Goal: Task Accomplishment & Management: Manage account settings

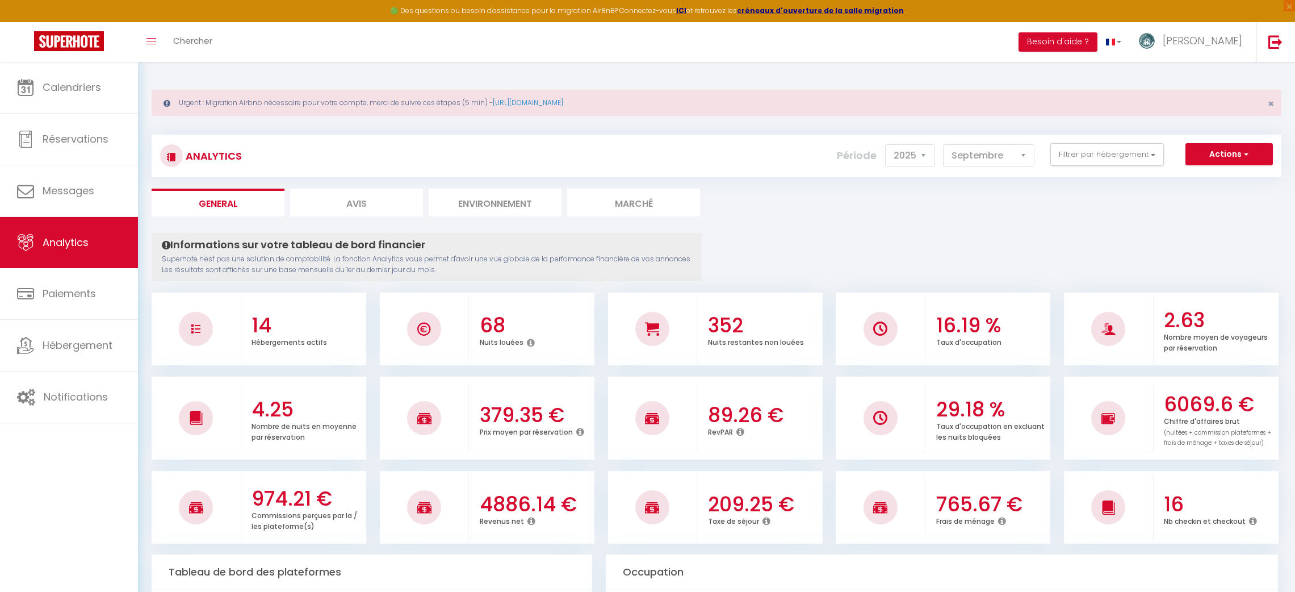
select select "2025"
select select "9"
click at [1283, 41] on link at bounding box center [1275, 42] width 37 height 40
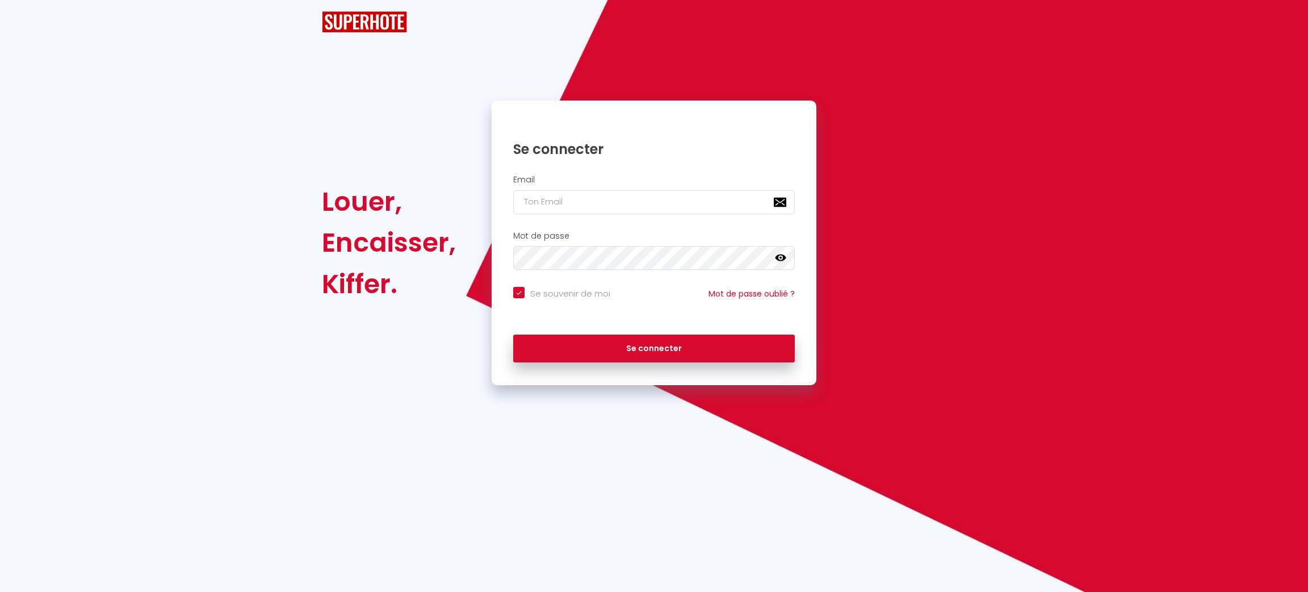
checkbox input "true"
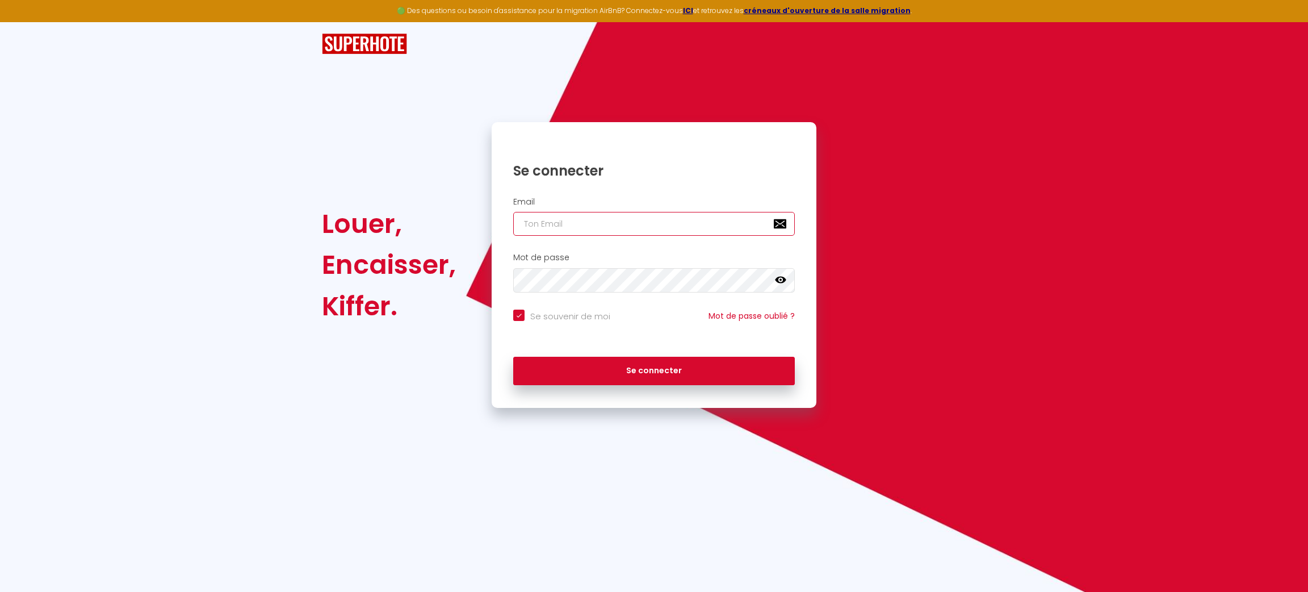
click at [595, 228] on input "email" at bounding box center [654, 224] width 282 height 24
type input "[PERSON_NAME][EMAIL_ADDRESS][DOMAIN_NAME]"
checkbox input "true"
click at [673, 233] on input "[PERSON_NAME][EMAIL_ADDRESS][DOMAIN_NAME]" at bounding box center [654, 224] width 282 height 24
type input "[PERSON_NAME][EMAIL_ADDRESS][DOMAIN_NAME]"
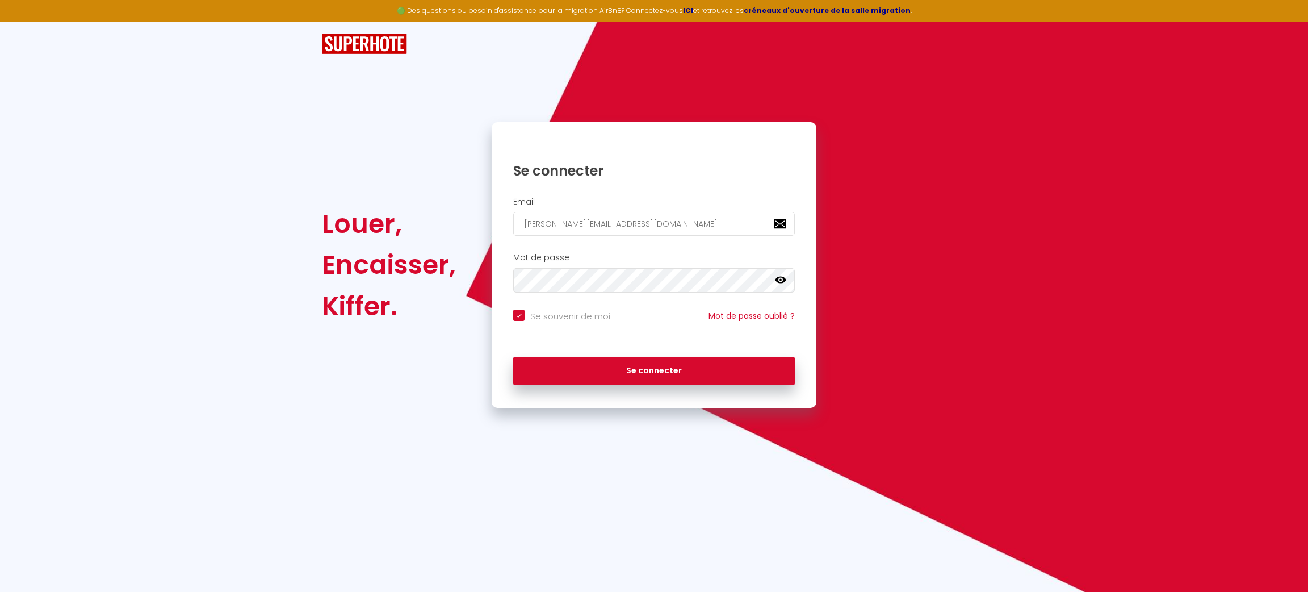
checkbox input "true"
click at [694, 221] on input "[PERSON_NAME][EMAIL_ADDRESS][DOMAIN_NAME]" at bounding box center [654, 224] width 282 height 24
type input "[EMAIL_ADDRESS][DOMAIN_NAME]"
checkbox input "true"
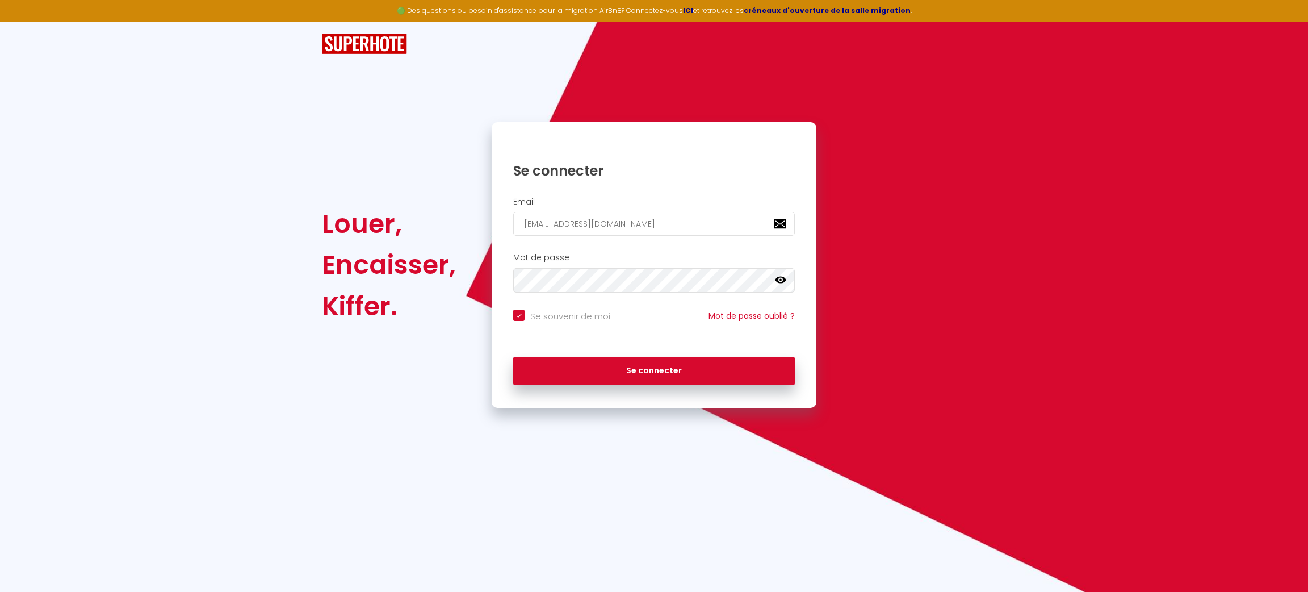
click at [694, 221] on input "[EMAIL_ADDRESS][DOMAIN_NAME]" at bounding box center [654, 224] width 282 height 24
type input "[EMAIL_ADDRESS][DOMAIN_NAME]"
click at [513, 357] on button "Se connecter" at bounding box center [654, 371] width 282 height 28
checkbox input "true"
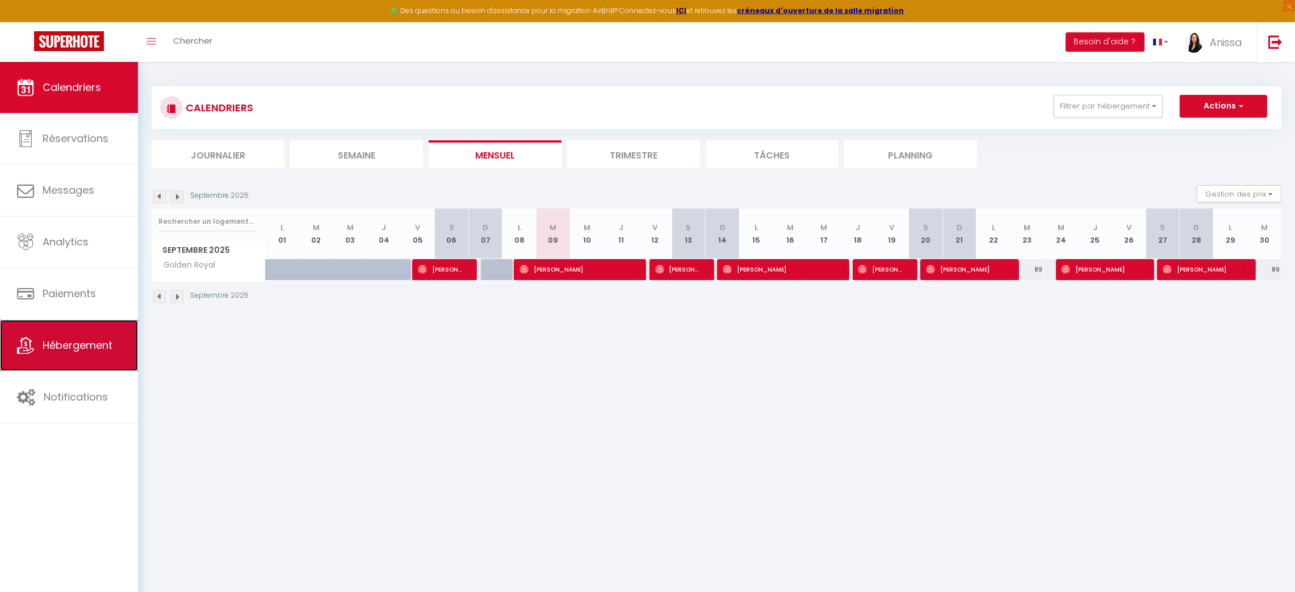
click at [88, 370] on link "Hébergement" at bounding box center [69, 345] width 138 height 51
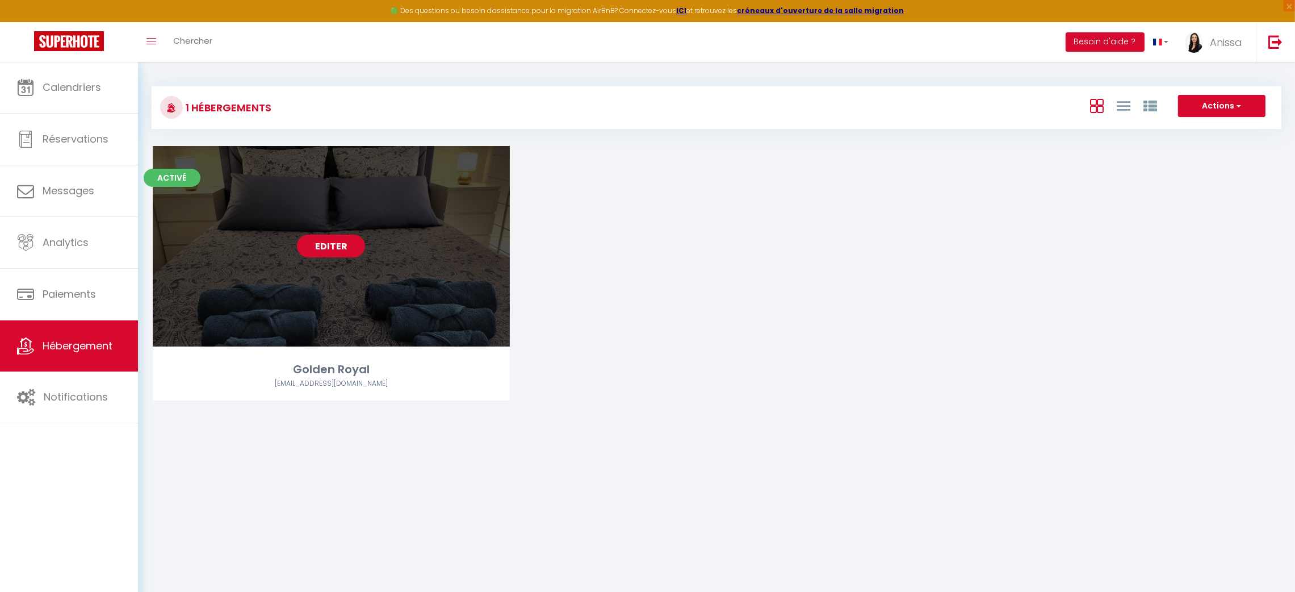
click at [340, 252] on link "Editer" at bounding box center [331, 246] width 68 height 23
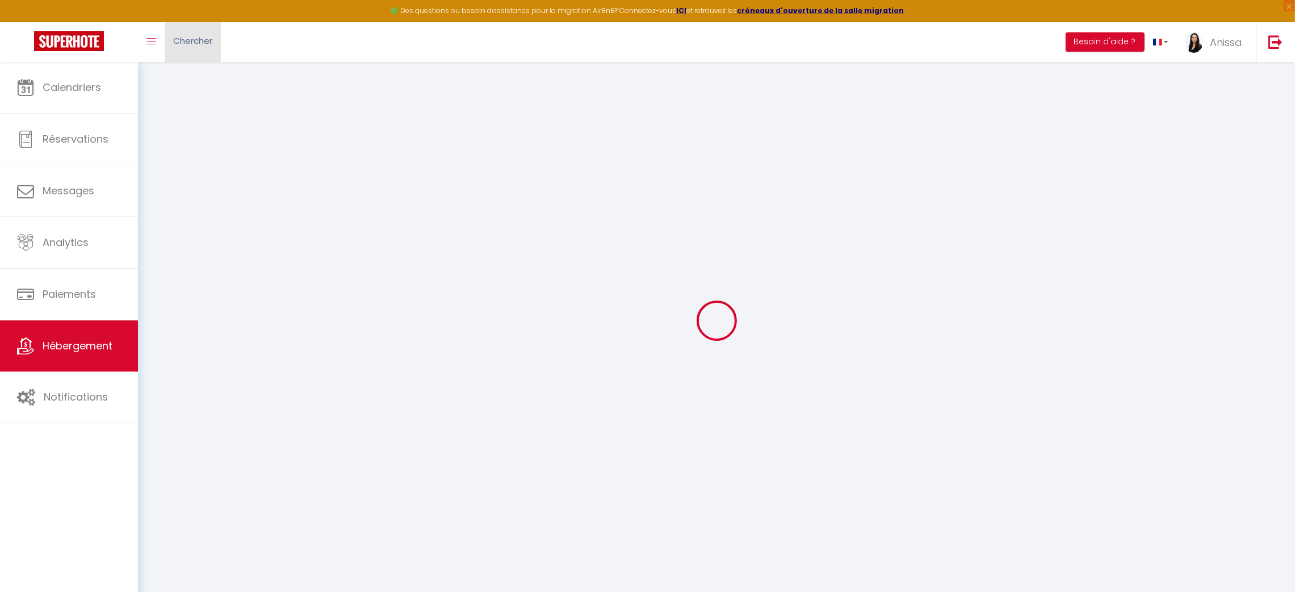
select select
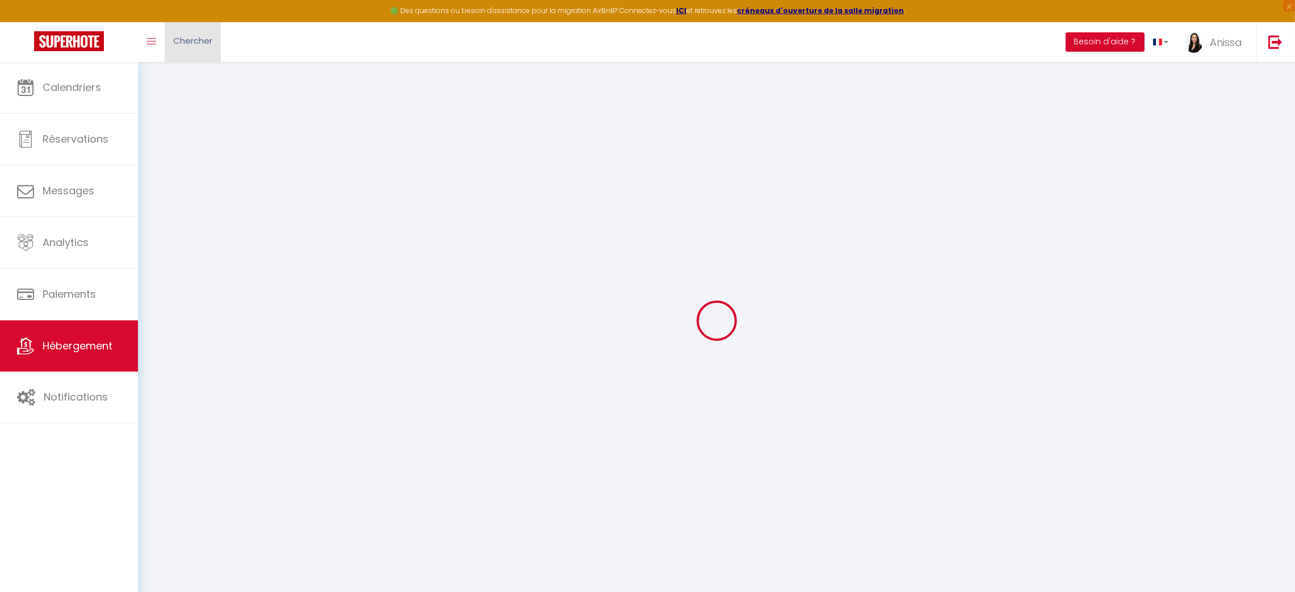
select select
checkbox input "false"
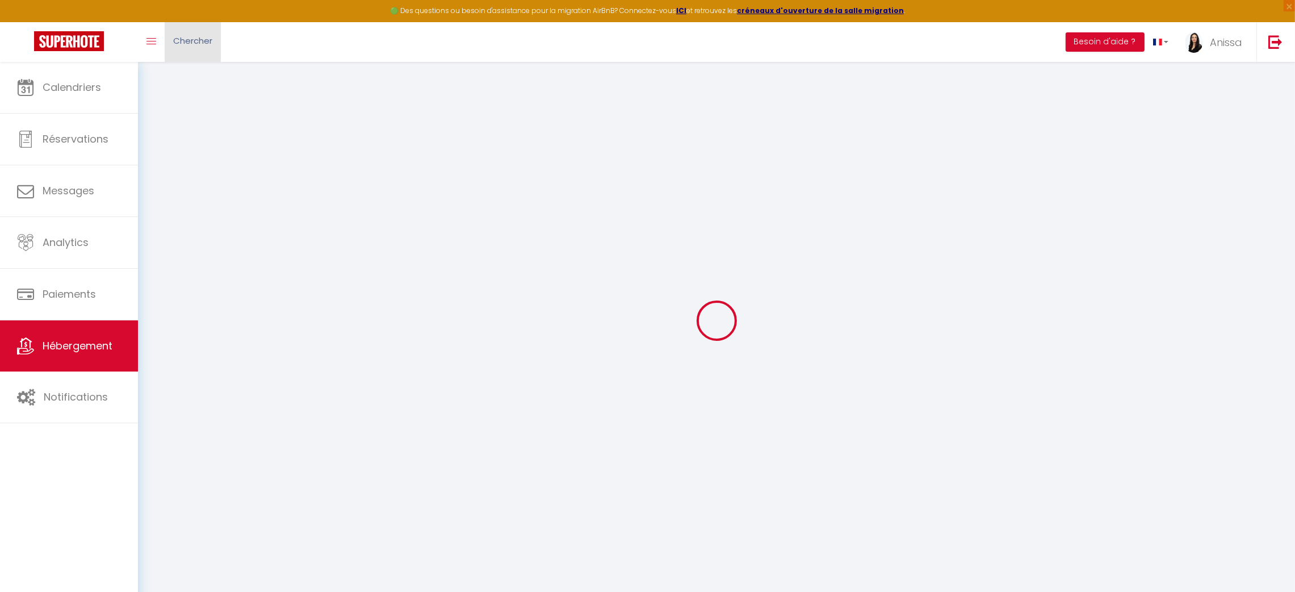
select select
type input "Golden Royal"
type input "Anissa"
select select "2"
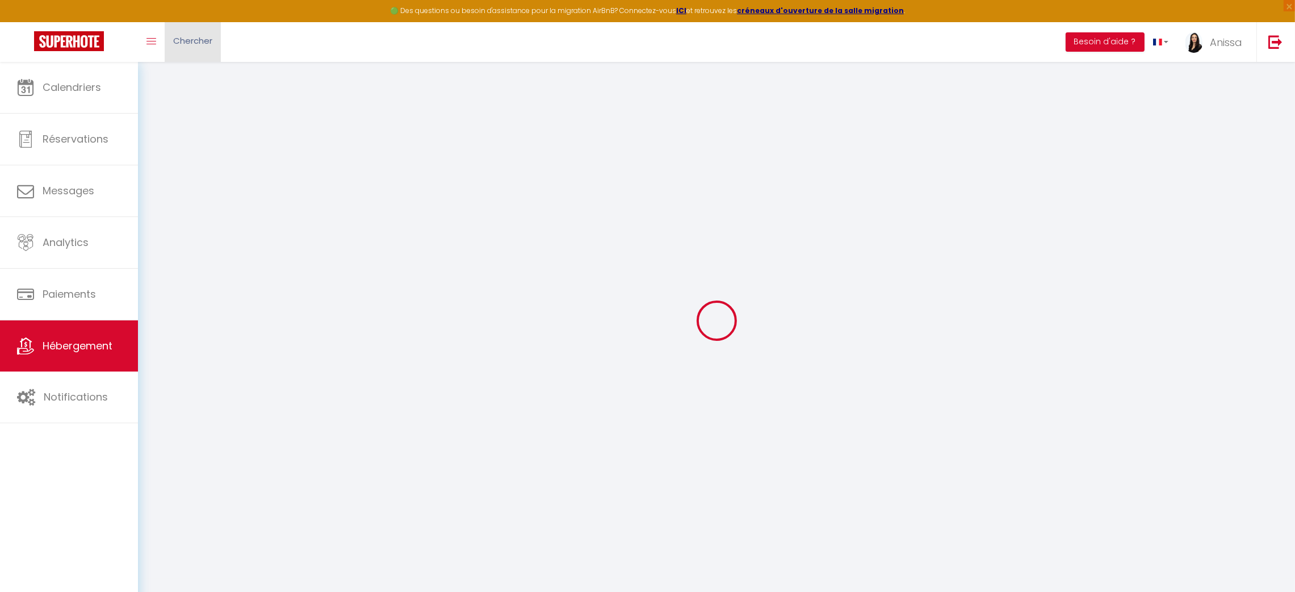
type input "98"
type input "10"
type input "45"
type input "5.5"
type input "5.01"
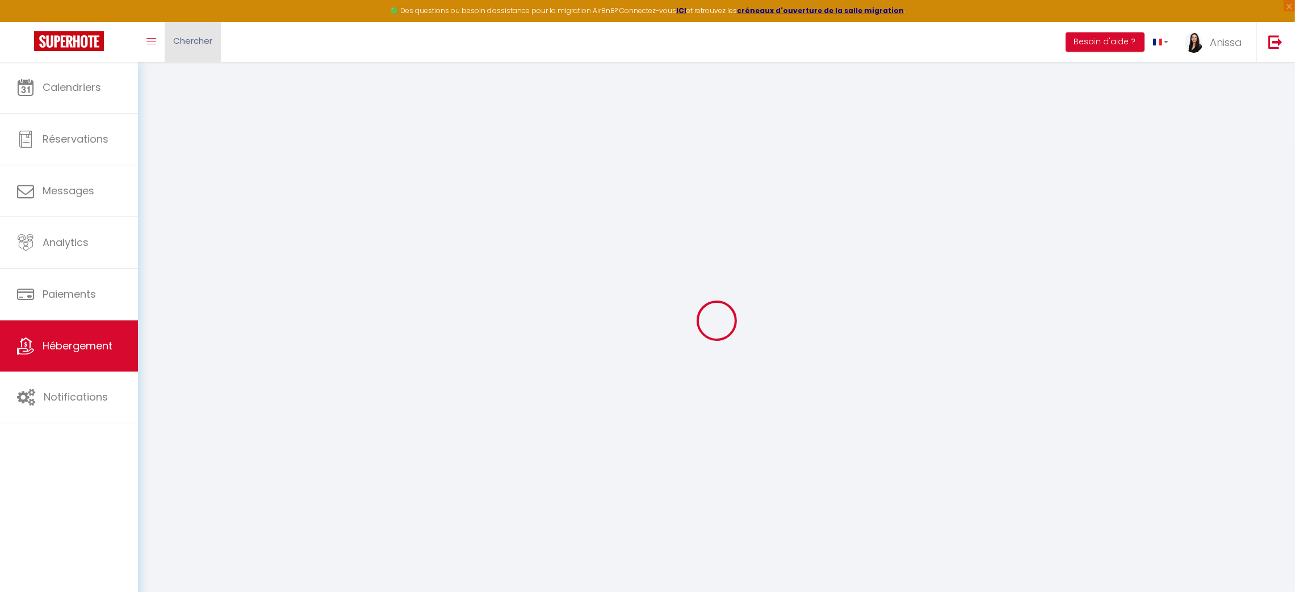
type input "400"
select select
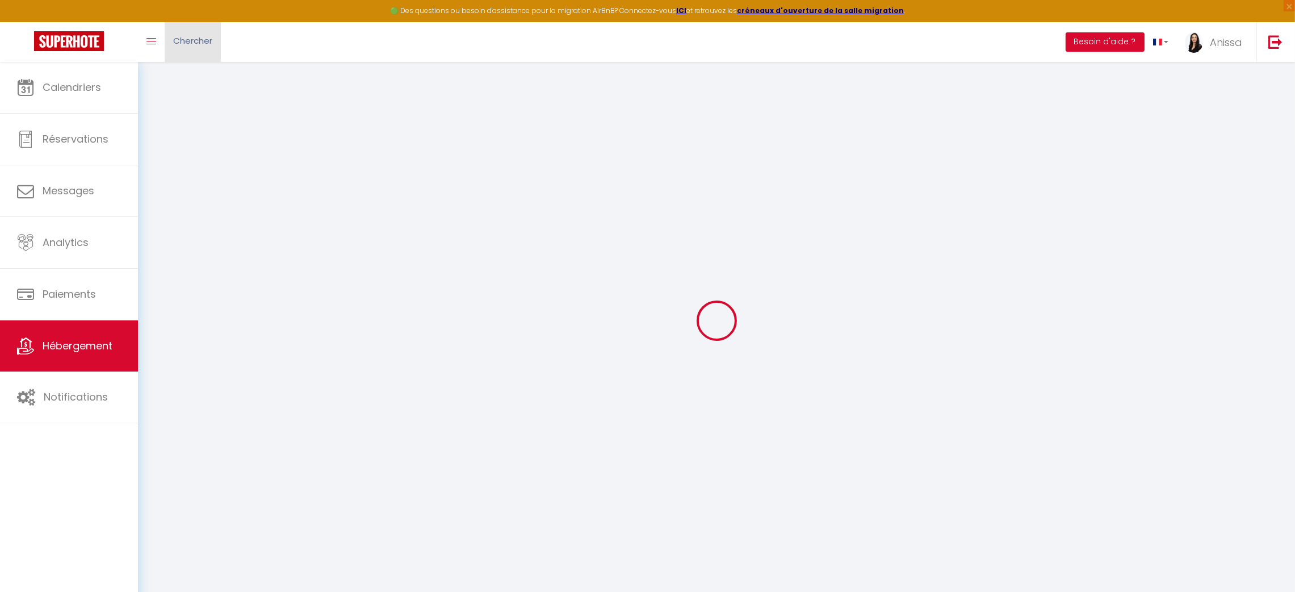
select select
type input "[STREET_ADDRESS]"
type input "69001"
type input "[GEOGRAPHIC_DATA]"
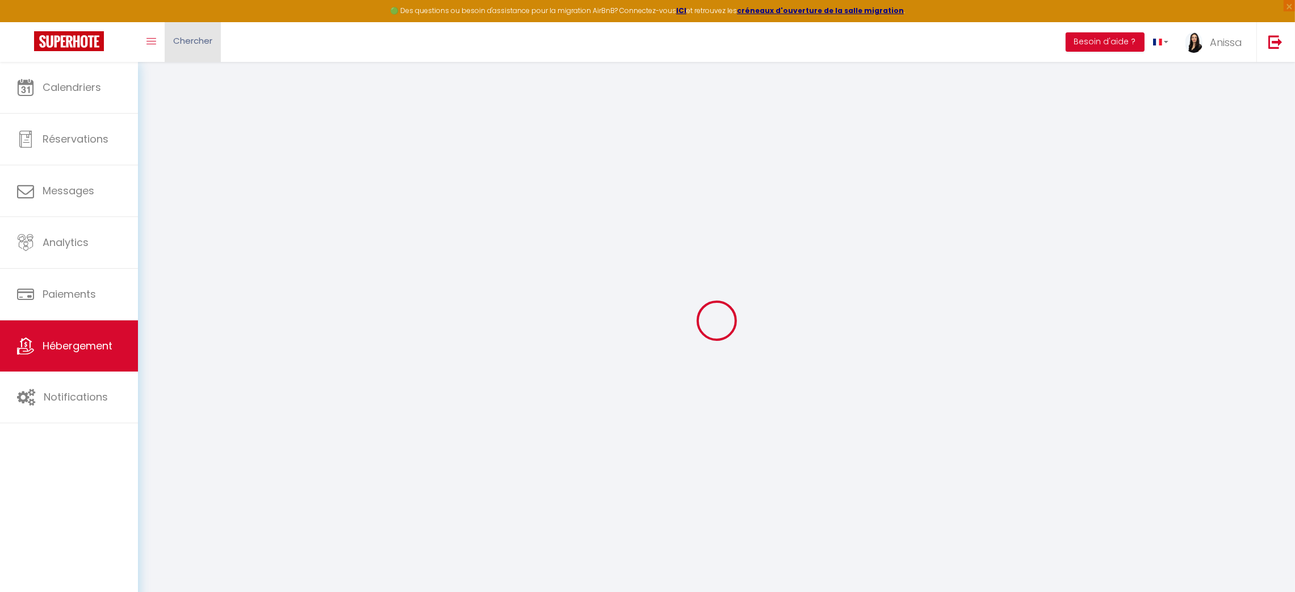
type input "[EMAIL_ADDRESS][DOMAIN_NAME]"
select select "10974"
checkbox input "false"
checkbox input "true"
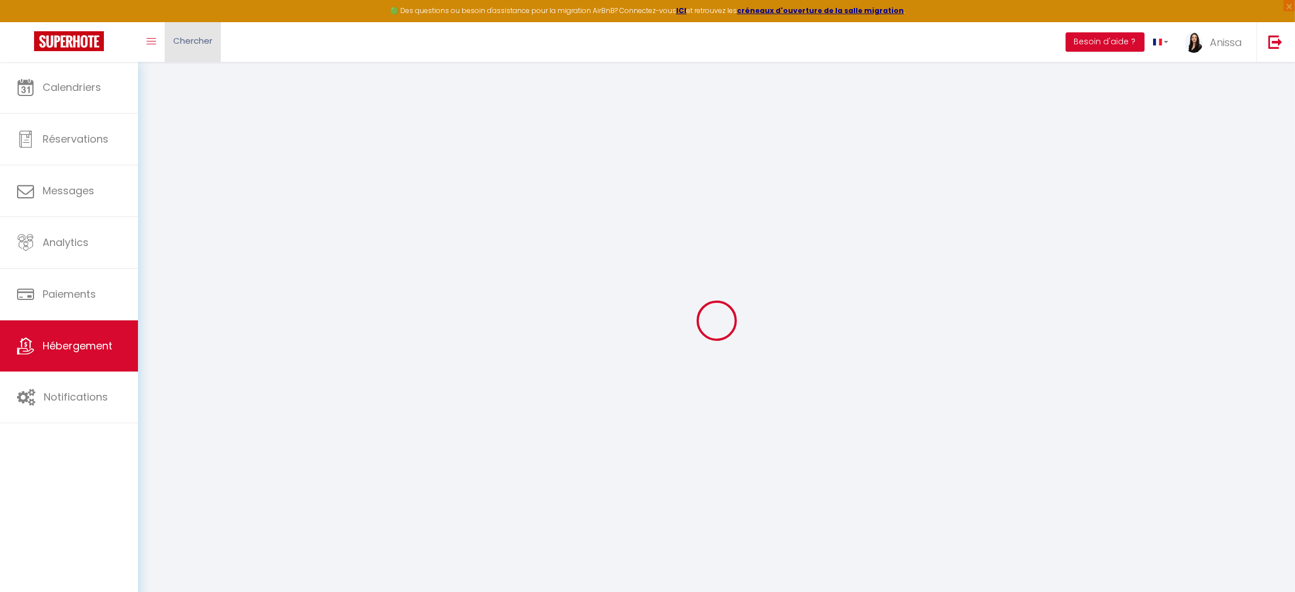
checkbox input "true"
radio input "true"
select select
type input "0"
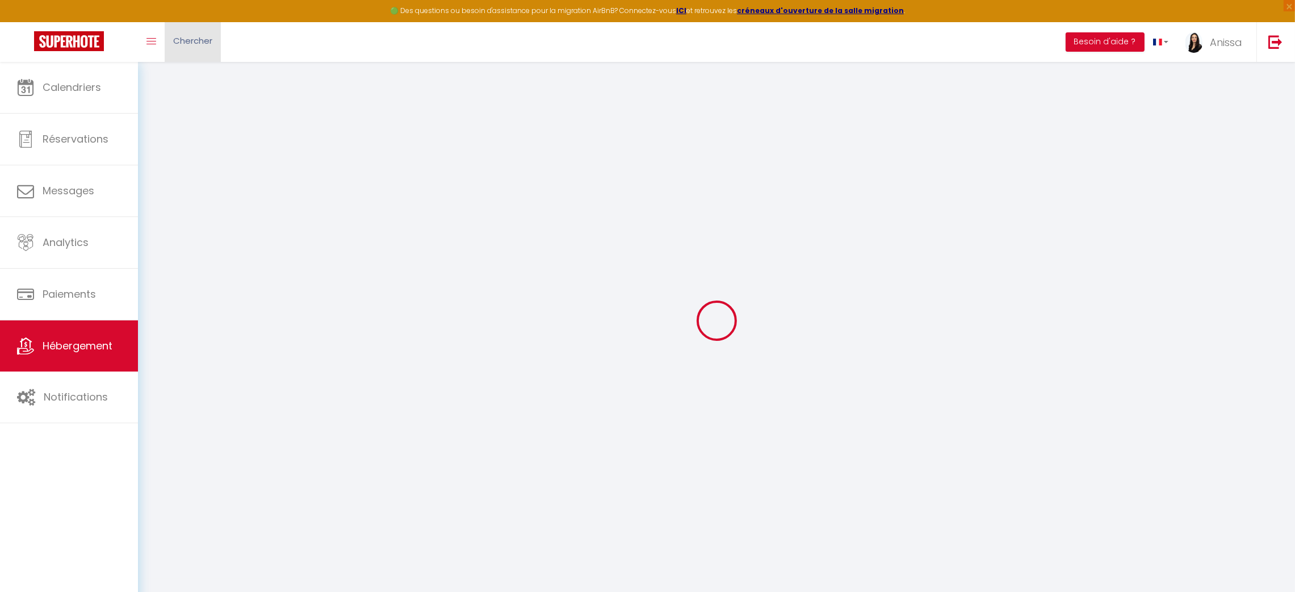
type input "0"
select select
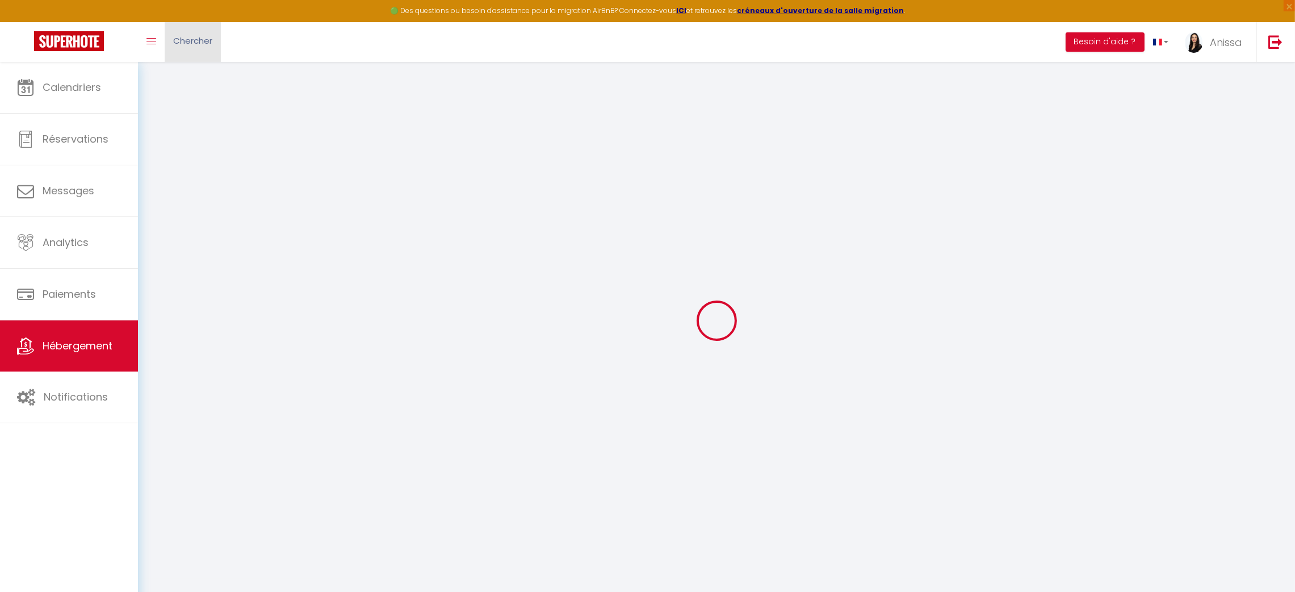
select select
checkbox input "false"
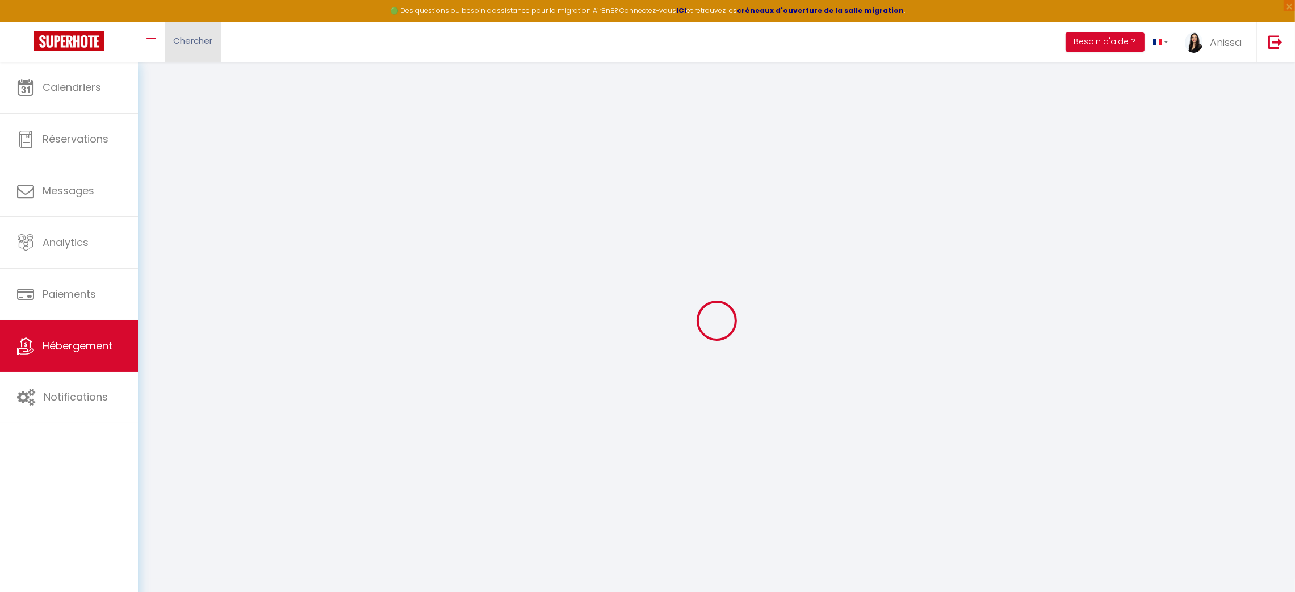
checkbox input "true"
select select
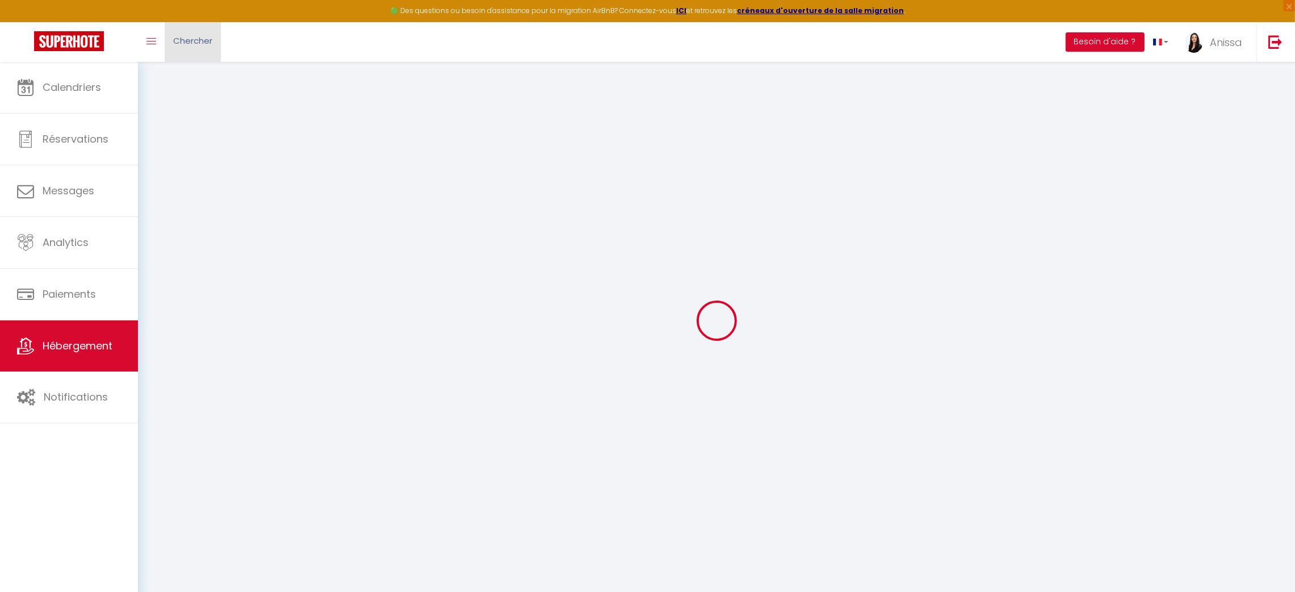
select select
checkbox input "false"
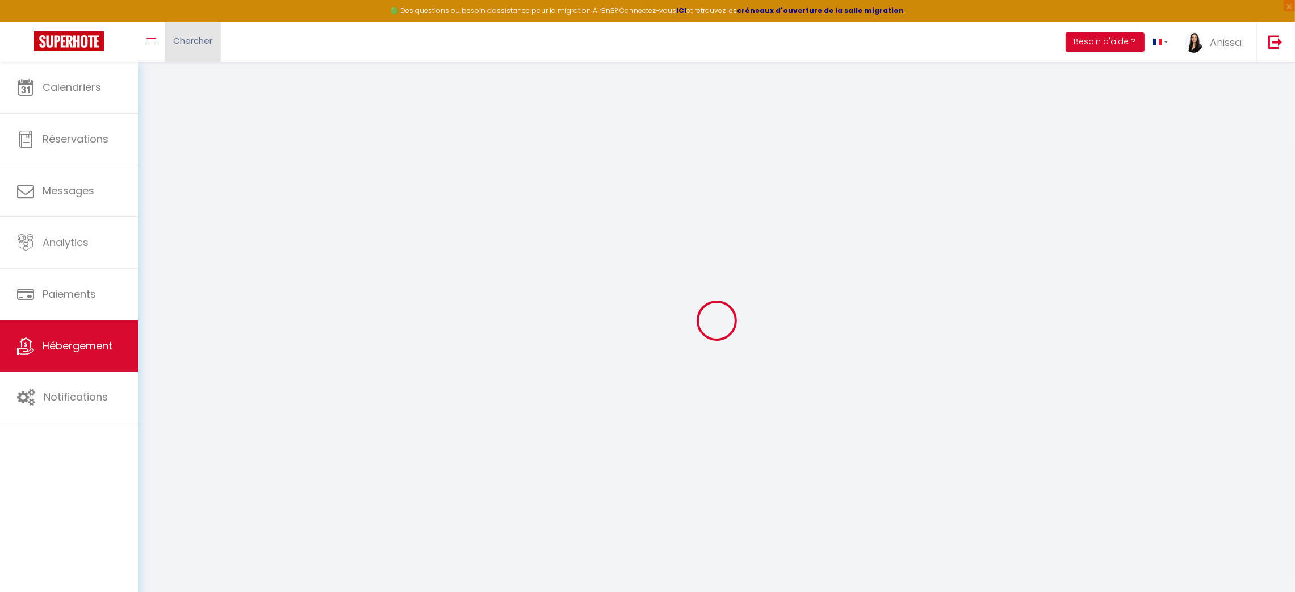
checkbox input "true"
checkbox input "false"
checkbox input "true"
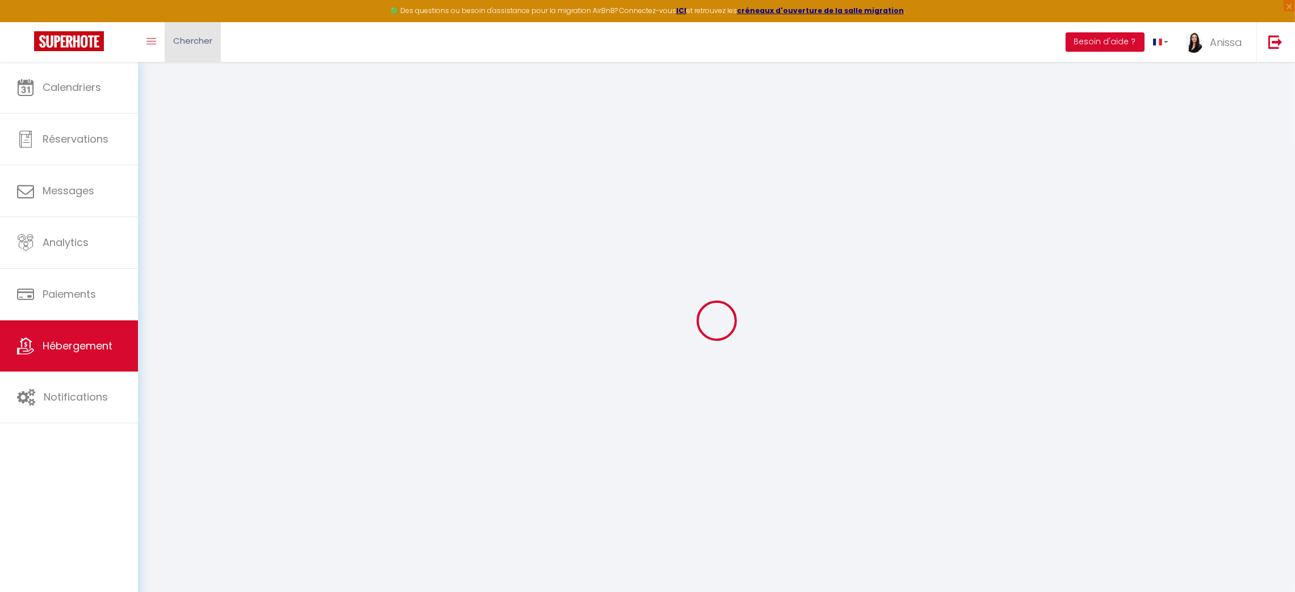
checkbox input "true"
checkbox input "false"
checkbox input "true"
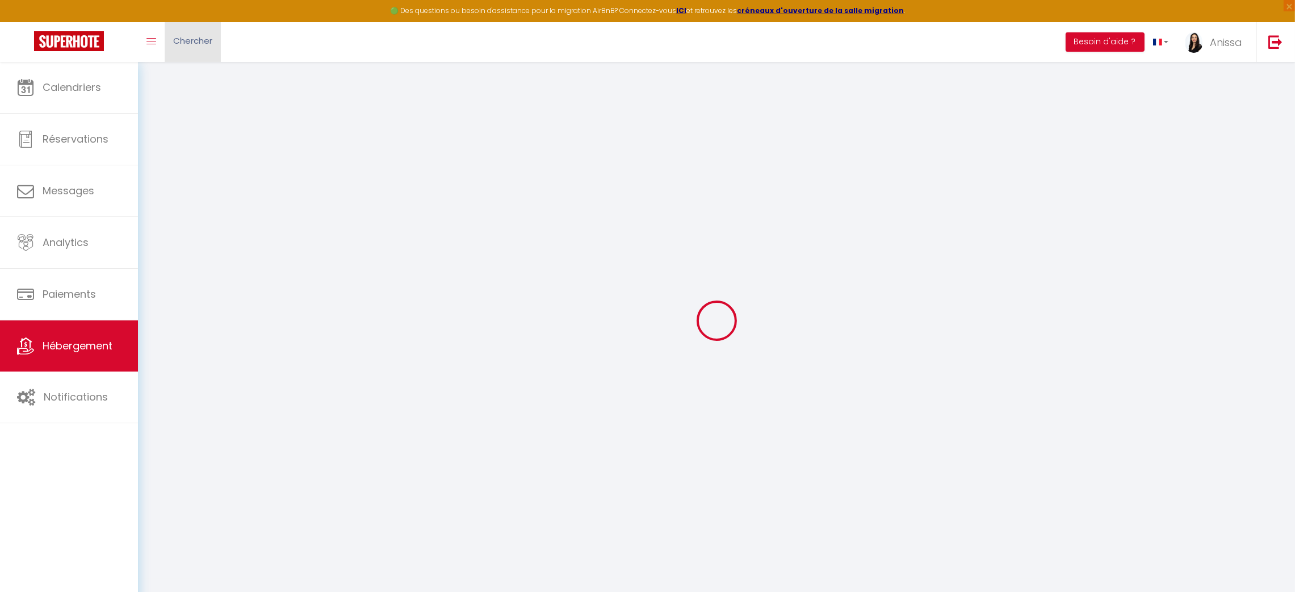
checkbox input "true"
select select "15:00"
select select
select select "11:00"
select select "30"
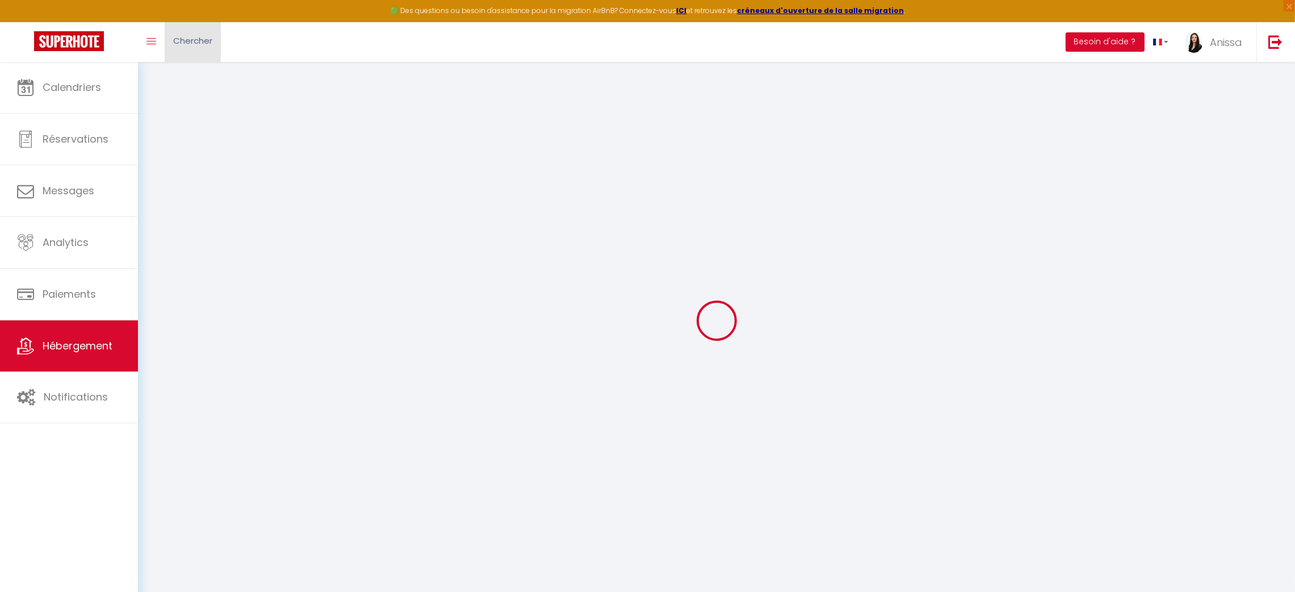
select select "120"
select select "11:00"
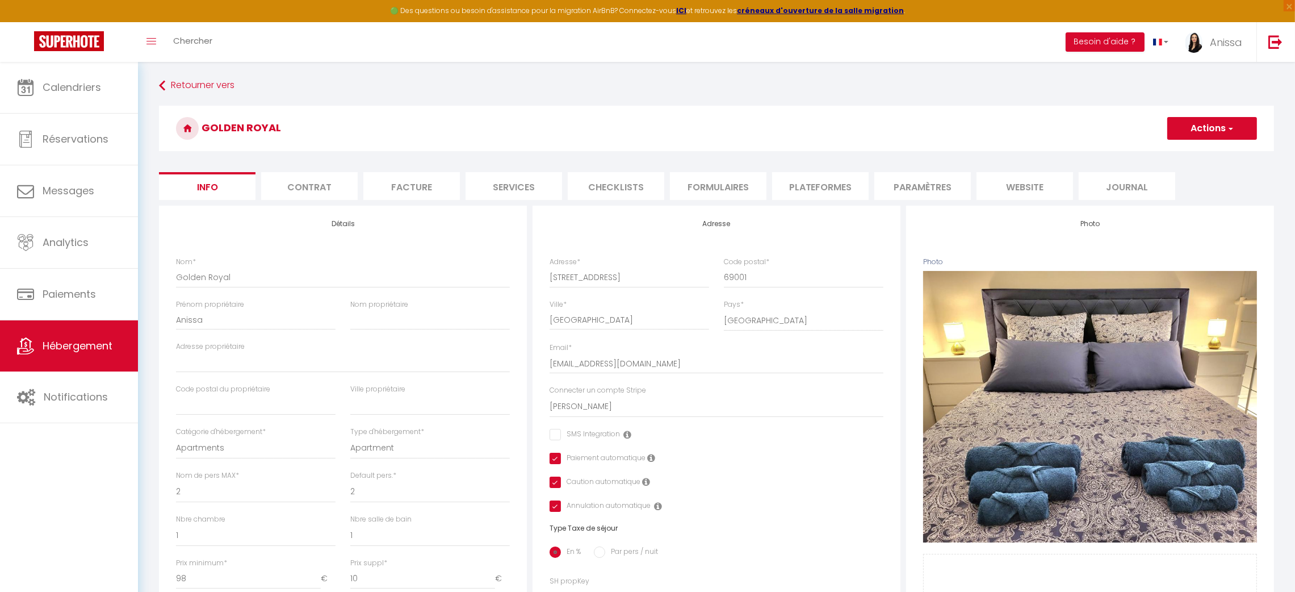
click at [826, 173] on form "Golden Royal Actions Enregistrer Dupliquer Supprimer Importer les réservations …" at bounding box center [716, 539] width 1115 height 866
click at [820, 181] on li "Plateformes" at bounding box center [820, 186] width 97 height 28
select select
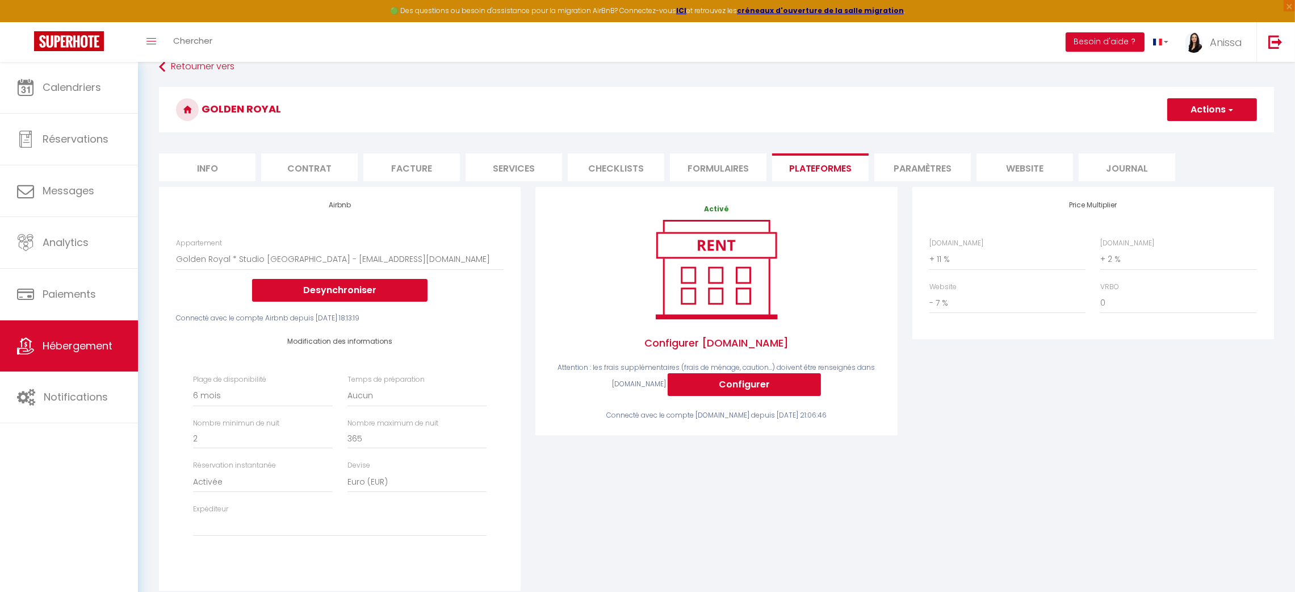
scroll to position [18, 0]
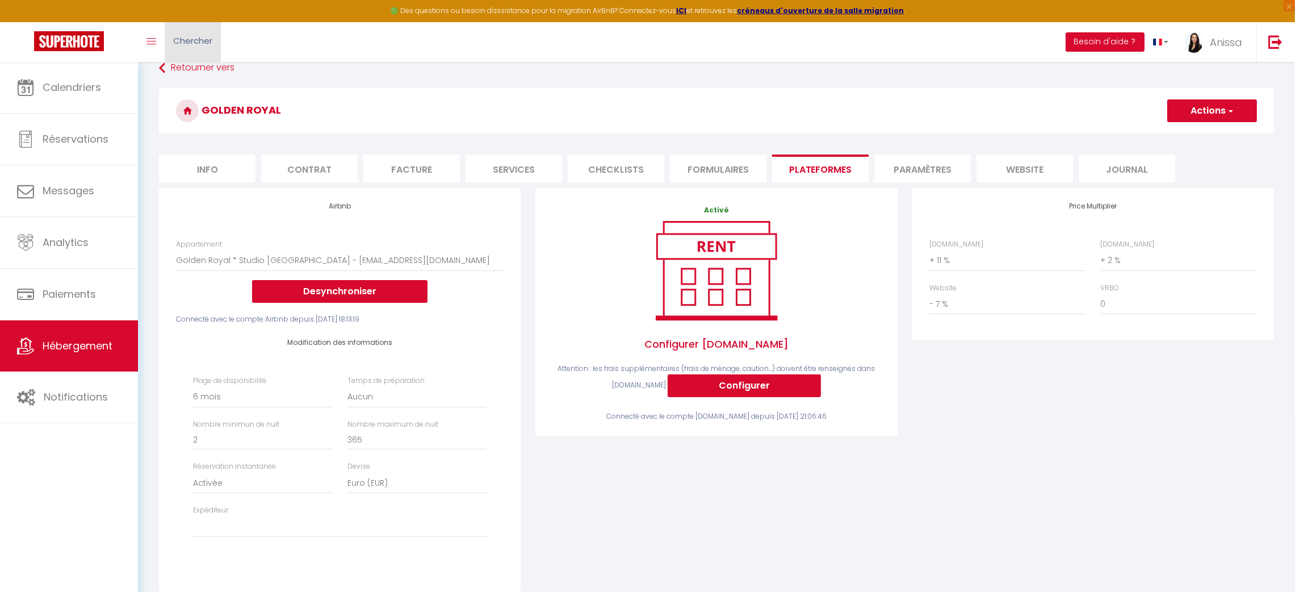
click at [197, 32] on link "Chercher" at bounding box center [193, 42] width 56 height 40
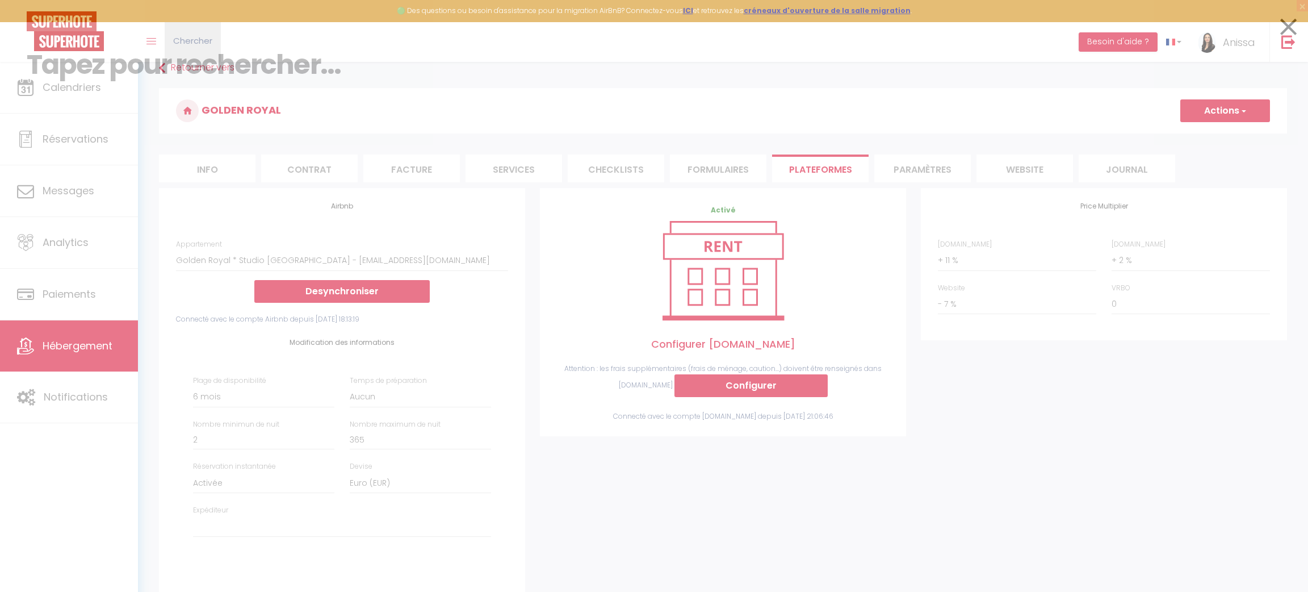
paste input "6579669"
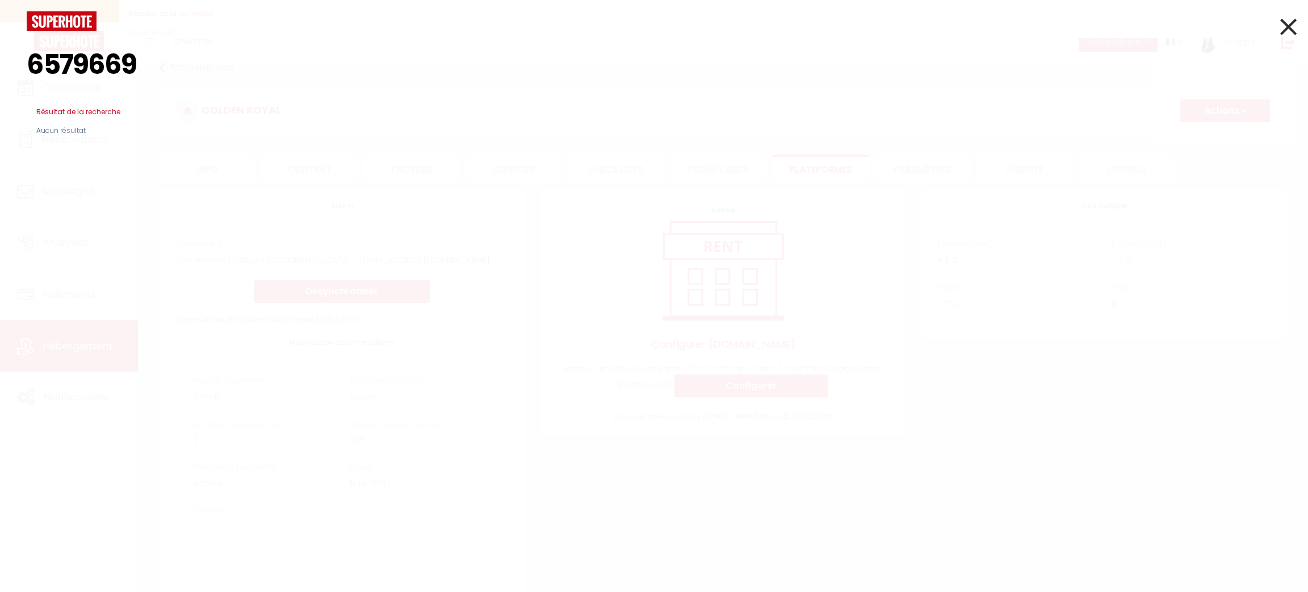
type input "6579669"
click at [1289, 20] on icon at bounding box center [1288, 26] width 16 height 28
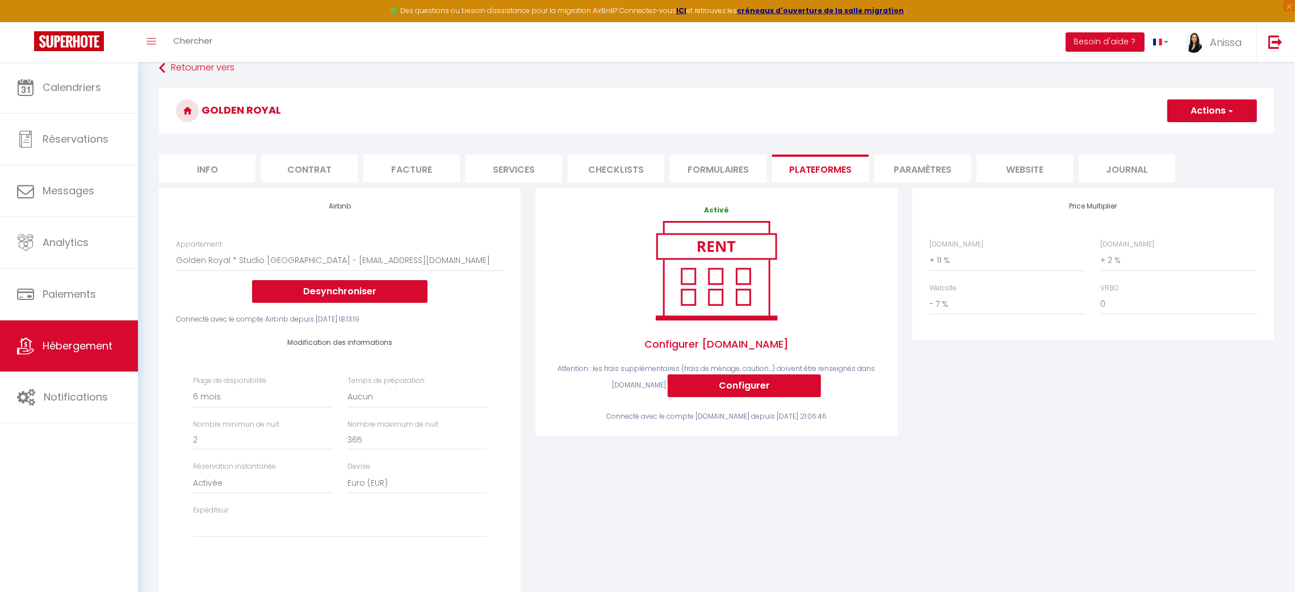
click at [810, 162] on li "Plateformes" at bounding box center [820, 168] width 97 height 28
click at [1280, 47] on img at bounding box center [1276, 42] width 14 height 14
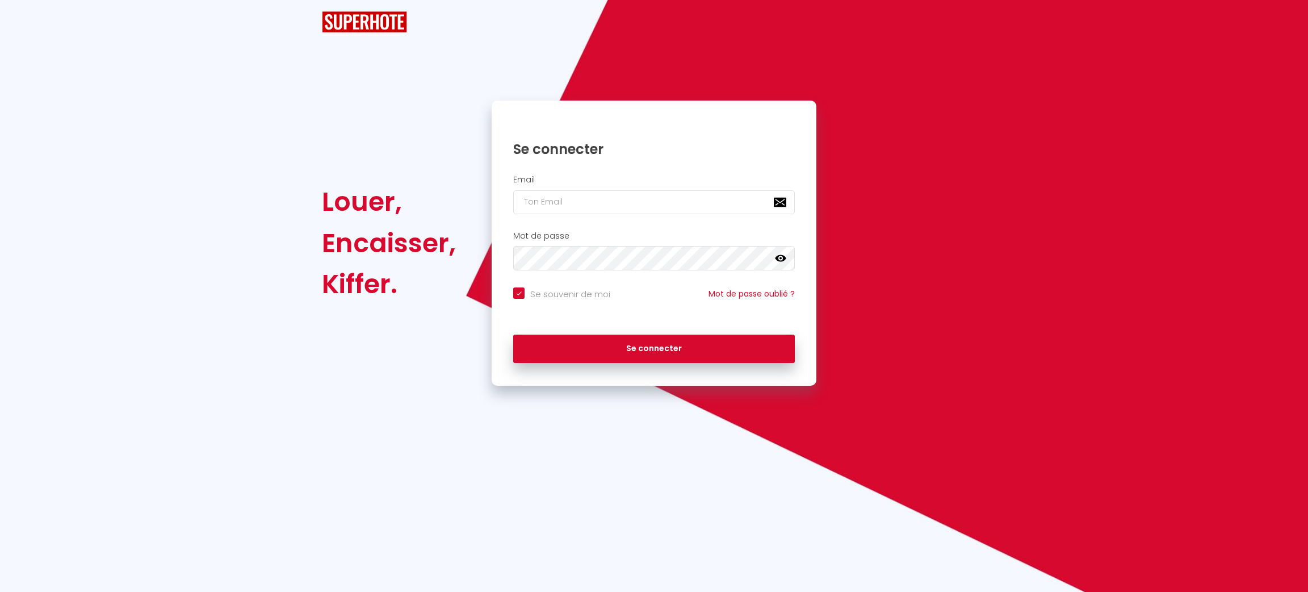
checkbox input "true"
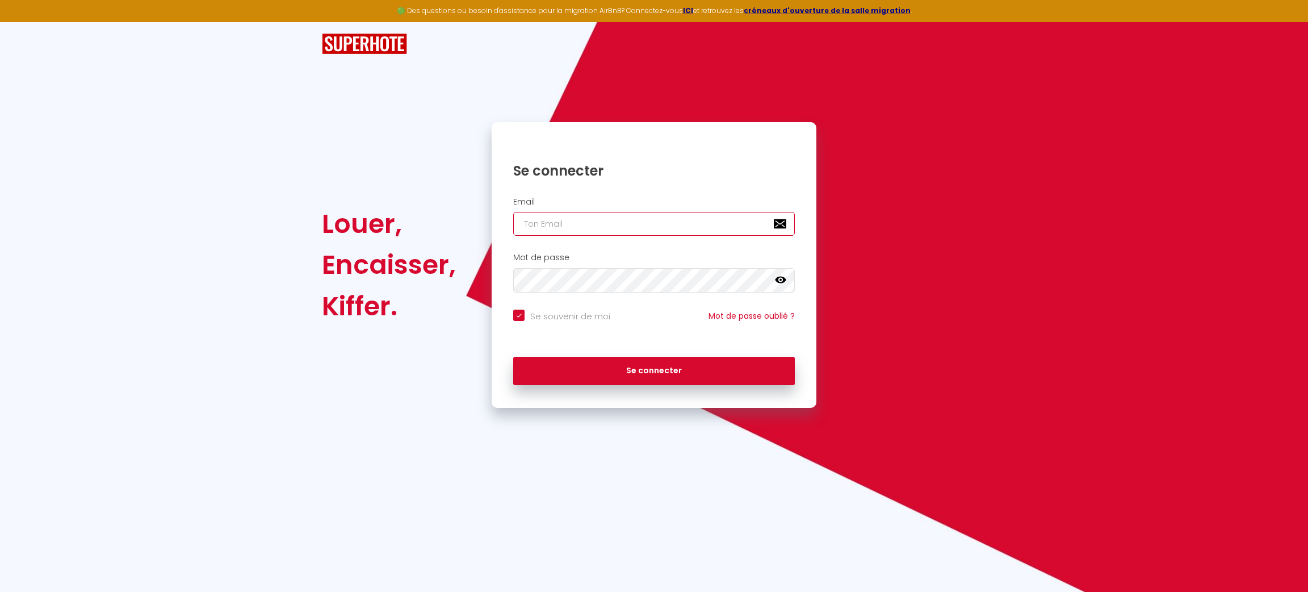
click at [652, 224] on input "email" at bounding box center [654, 224] width 282 height 24
type input "[PERSON_NAME][EMAIL_ADDRESS][DOMAIN_NAME]"
checkbox input "true"
click at [665, 224] on input "[PERSON_NAME][EMAIL_ADDRESS][DOMAIN_NAME]" at bounding box center [654, 224] width 282 height 24
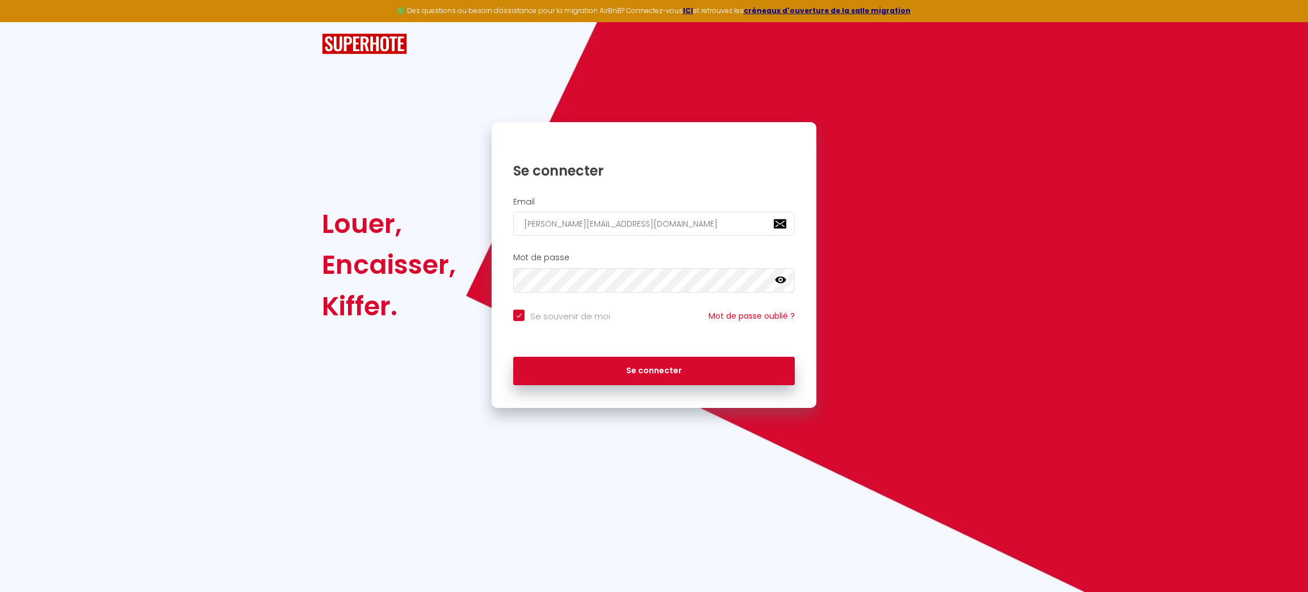
click at [665, 224] on input "[PERSON_NAME][EMAIL_ADDRESS][DOMAIN_NAME]" at bounding box center [654, 224] width 282 height 24
type input "[EMAIL_ADDRESS][DOMAIN_NAME]"
checkbox input "true"
type input "[EMAIL_ADDRESS][DOMAIN_NAME]"
click at [513, 357] on button "Se connecter" at bounding box center [654, 371] width 282 height 28
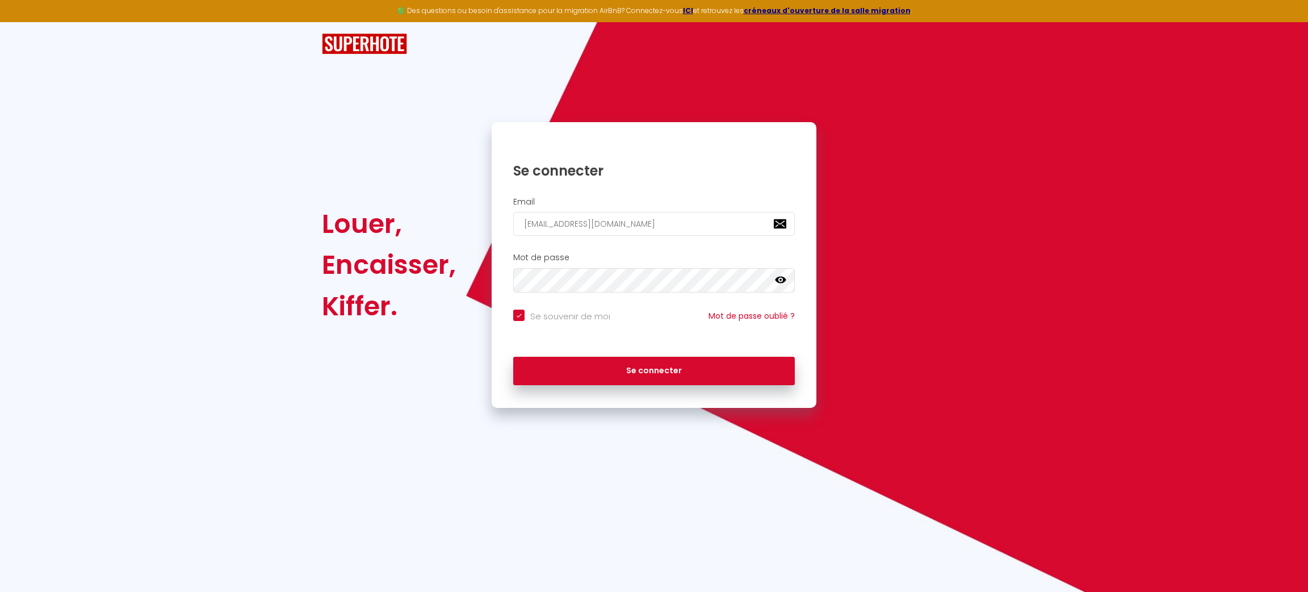
checkbox input "true"
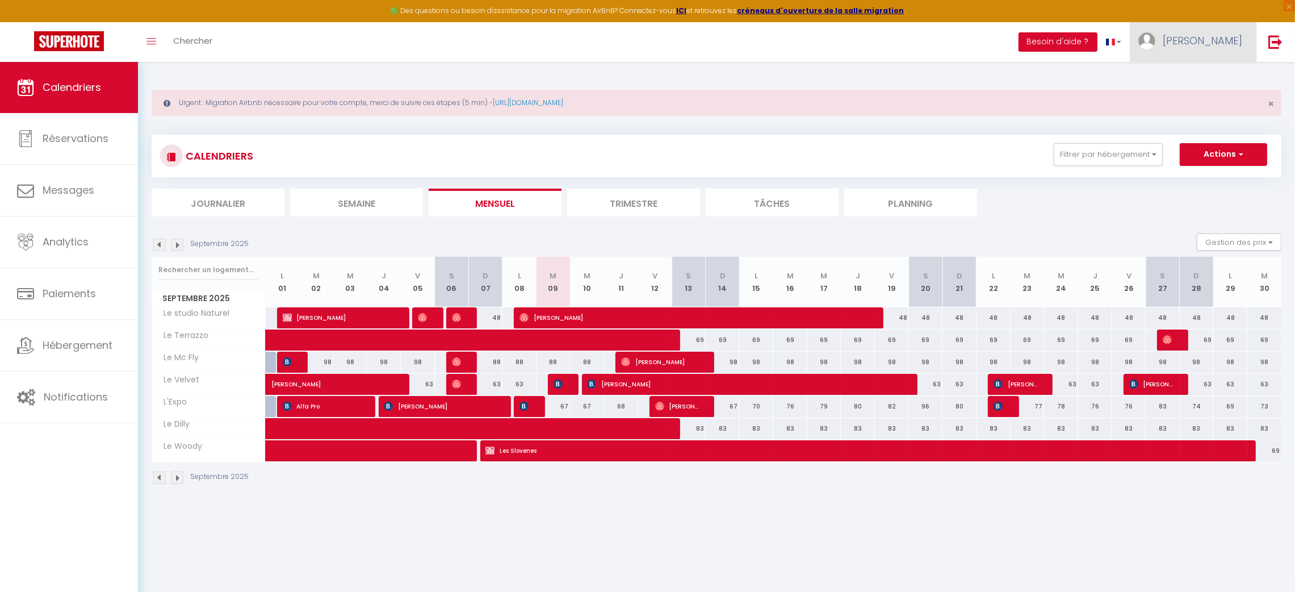
click at [1156, 43] on img at bounding box center [1146, 40] width 17 height 17
click at [1216, 73] on link "Paramètres" at bounding box center [1211, 78] width 84 height 19
select select "fr"
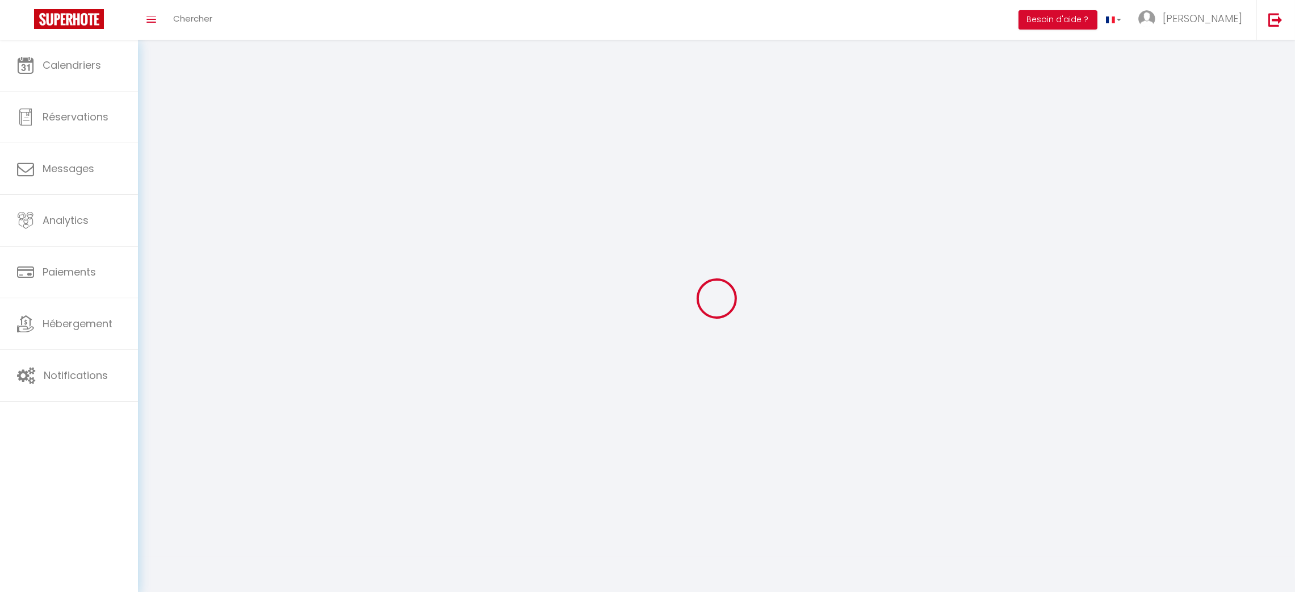
type input "[PERSON_NAME]"
type input "[GEOGRAPHIC_DATA]"
type input "0618086596"
type input "[STREET_ADDRESS]"
type input "62143"
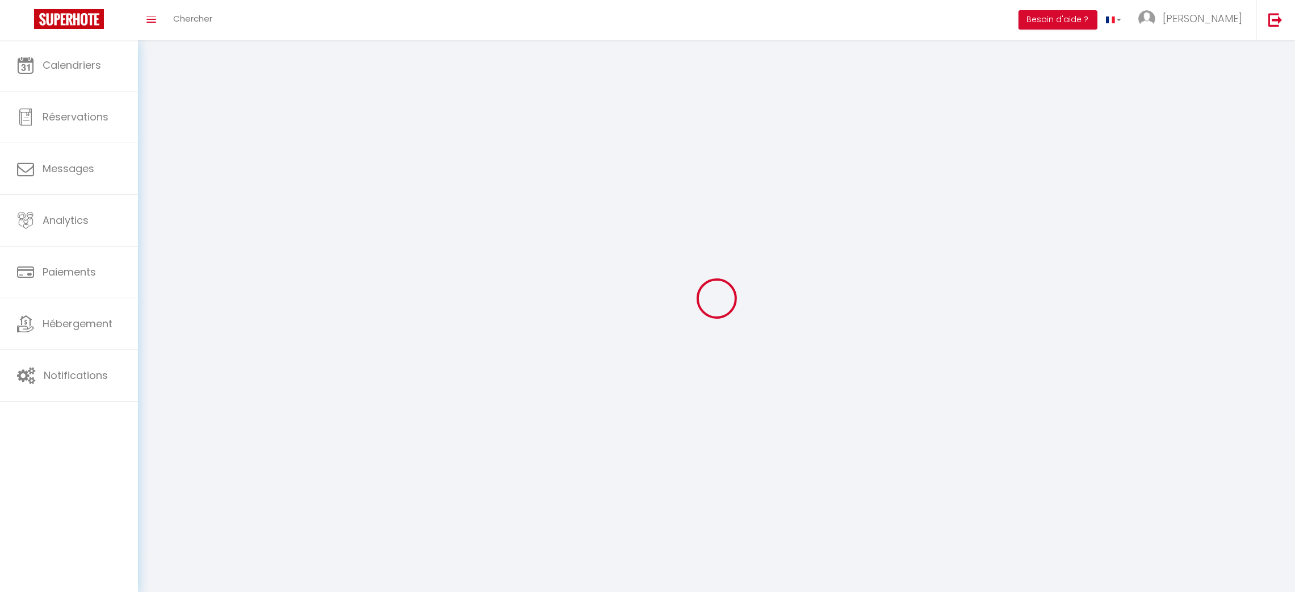
type input "ANGRES"
type input "pAtILhYJb1U0eNNCBVWGlG33b"
type input "1qvGM8wqSXsQEsqGKChgrZYzF"
select select "28"
select select "fr"
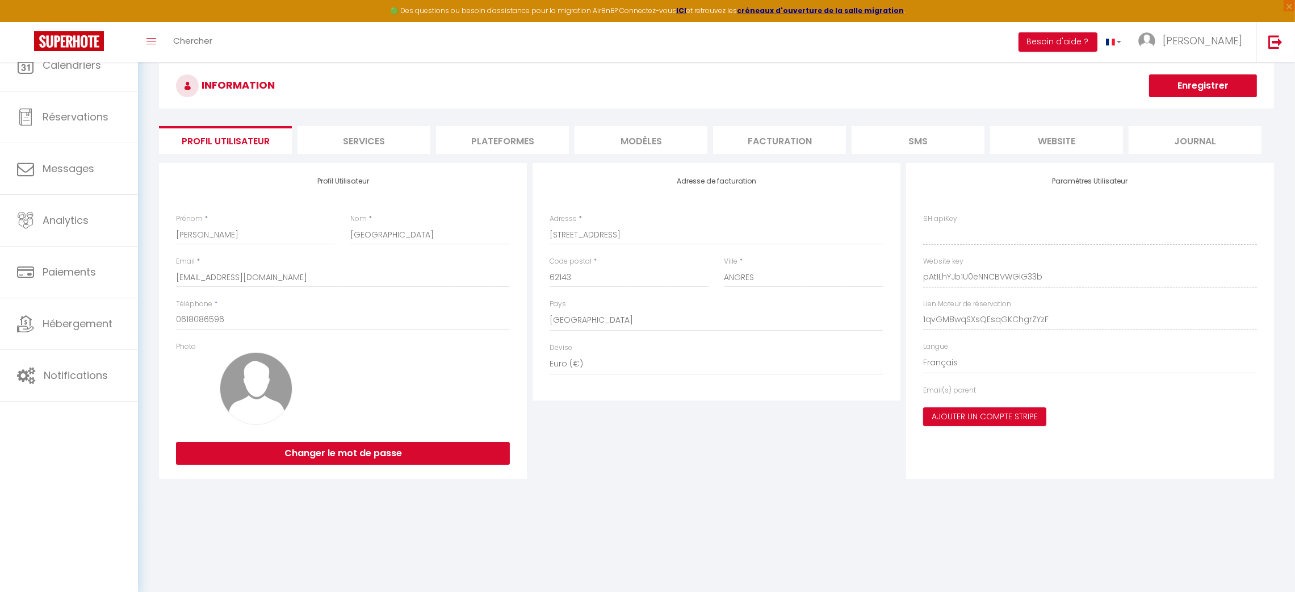
type input "pAtILhYJb1U0eNNCBVWGlG33b"
type input "1qvGM8wqSXsQEsqGKChgrZYzF"
type input "[URL][DOMAIN_NAME]"
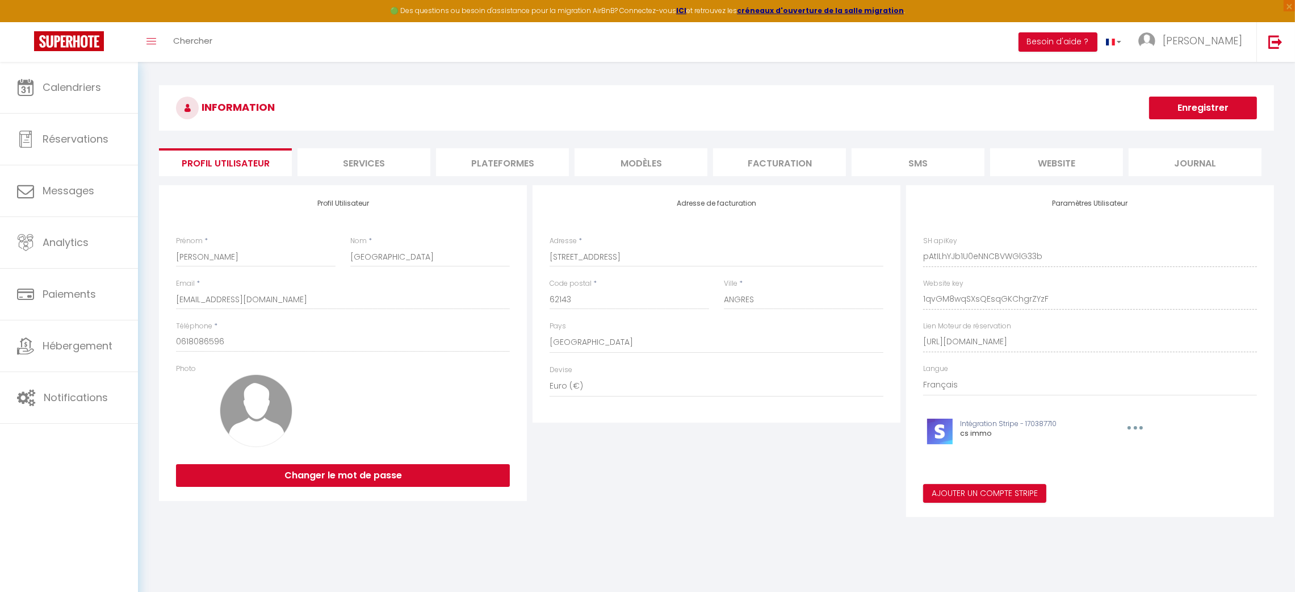
click at [342, 156] on li "Services" at bounding box center [364, 162] width 133 height 28
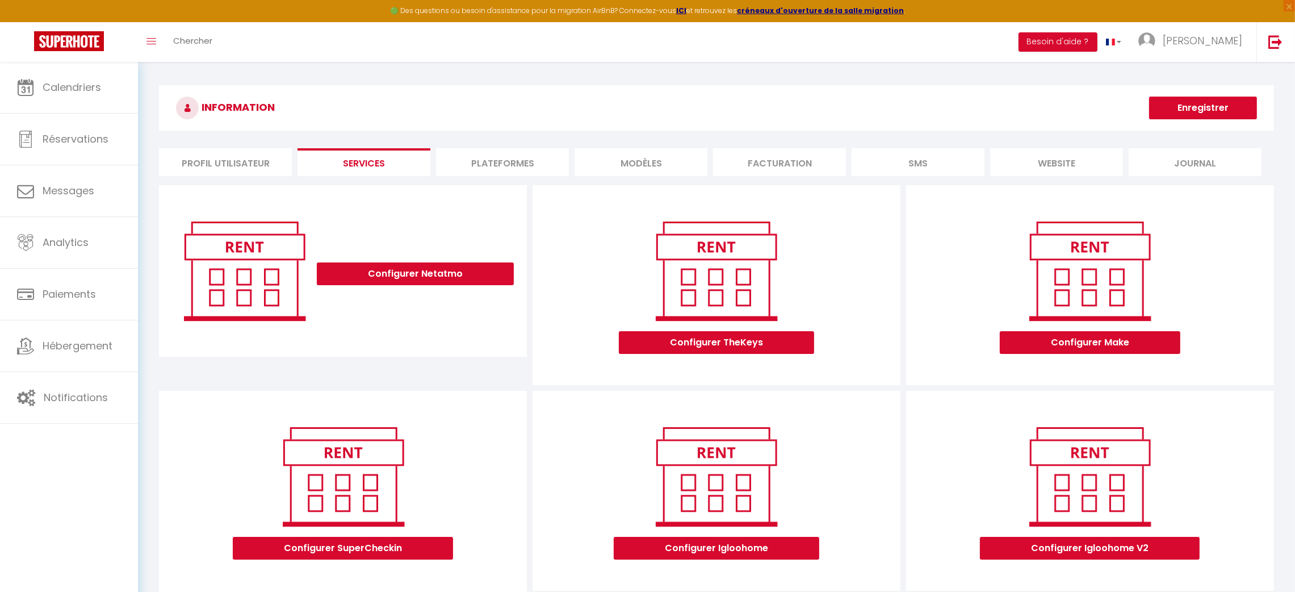
click at [488, 148] on li "Plateformes" at bounding box center [502, 162] width 133 height 28
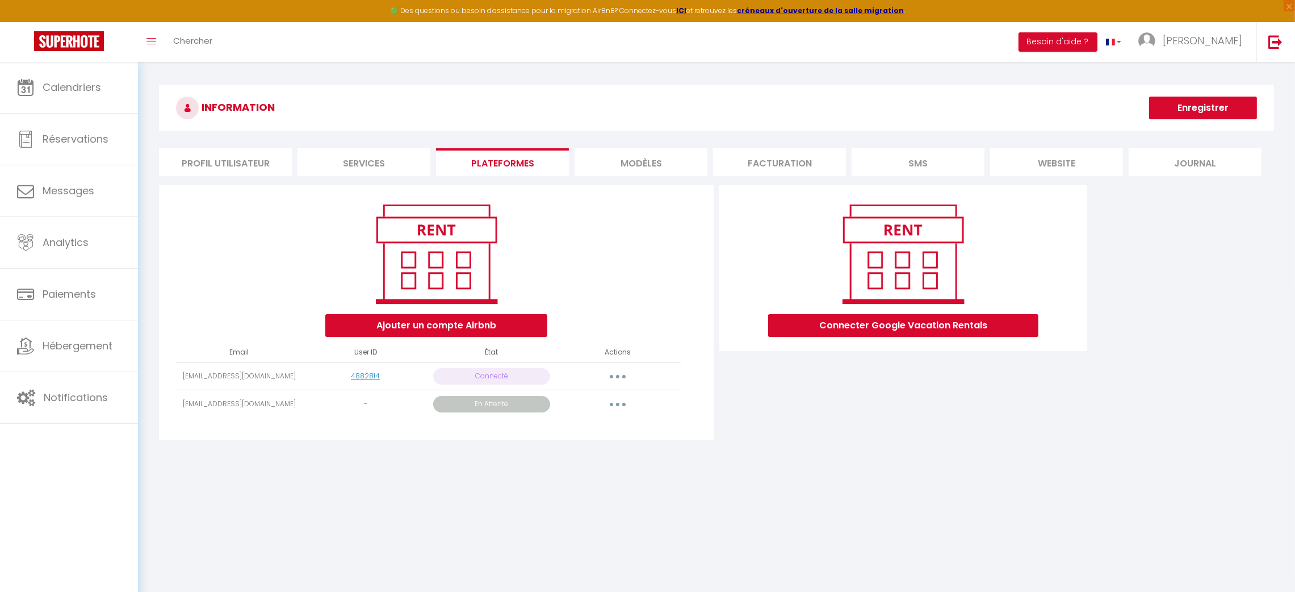
click at [1226, 353] on div "Ajouter un compte Airbnb Email User ID État Actions [EMAIL_ADDRESS][DOMAIN_NAME…" at bounding box center [716, 316] width 1121 height 262
click at [1258, 276] on div "Ajouter un compte Airbnb Email User ID État Actions [EMAIL_ADDRESS][DOMAIN_NAME…" at bounding box center [716, 316] width 1121 height 262
click at [97, 346] on span "Hébergement" at bounding box center [78, 345] width 70 height 14
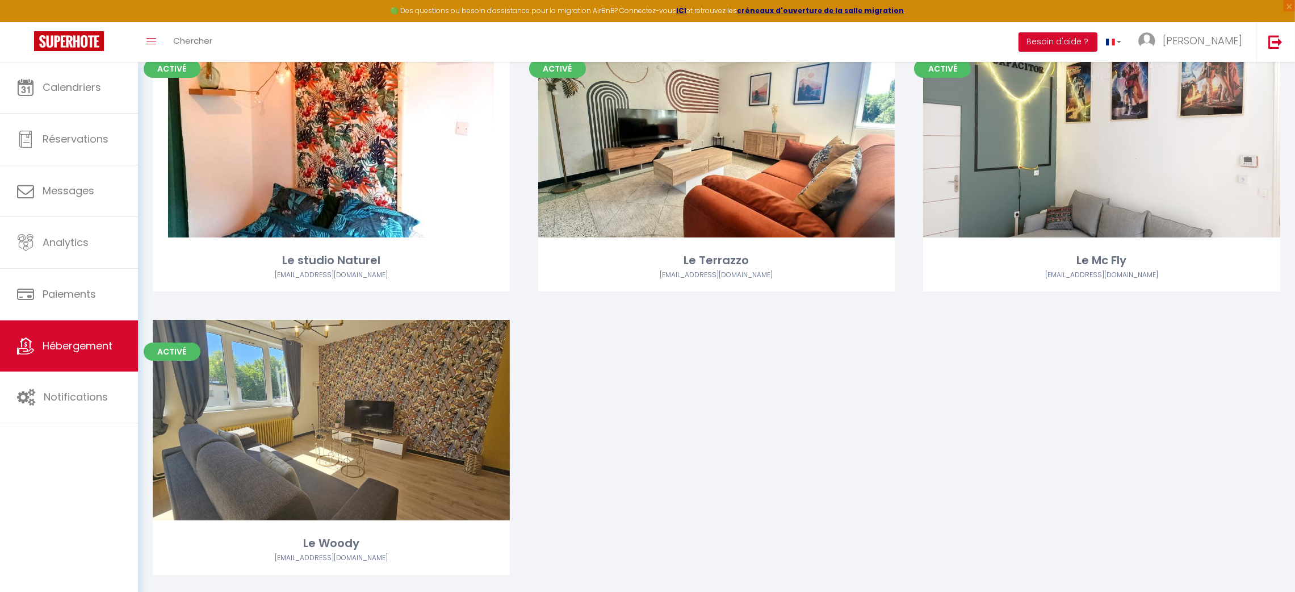
scroll to position [464, 0]
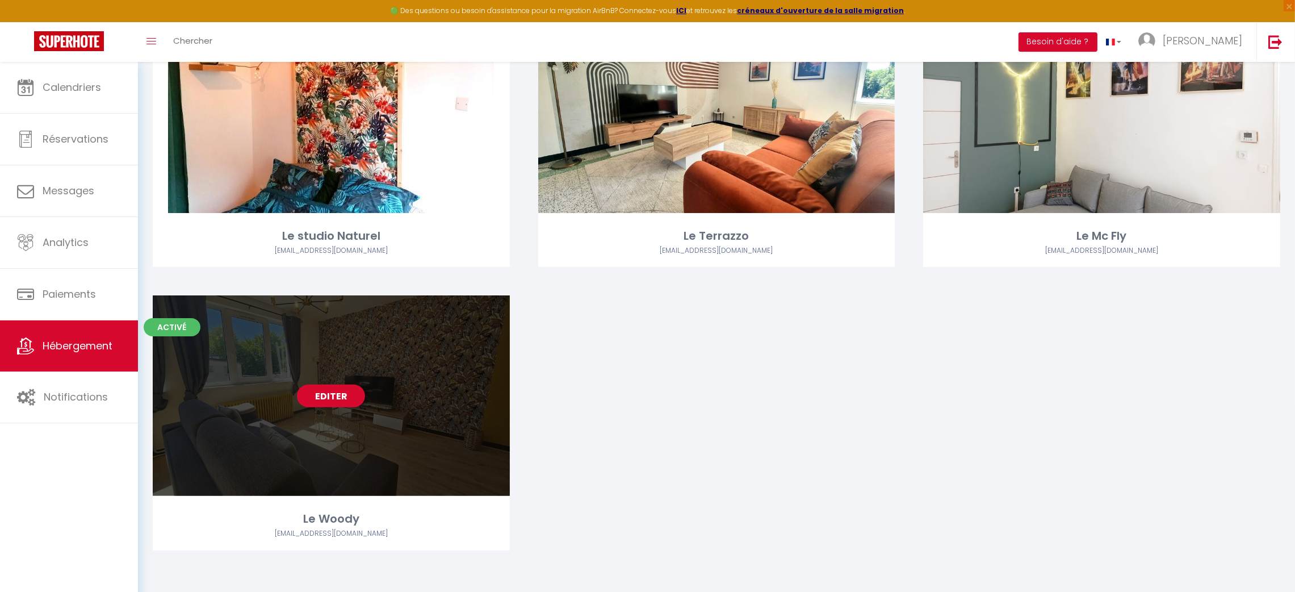
click at [333, 395] on link "Editer" at bounding box center [331, 395] width 68 height 23
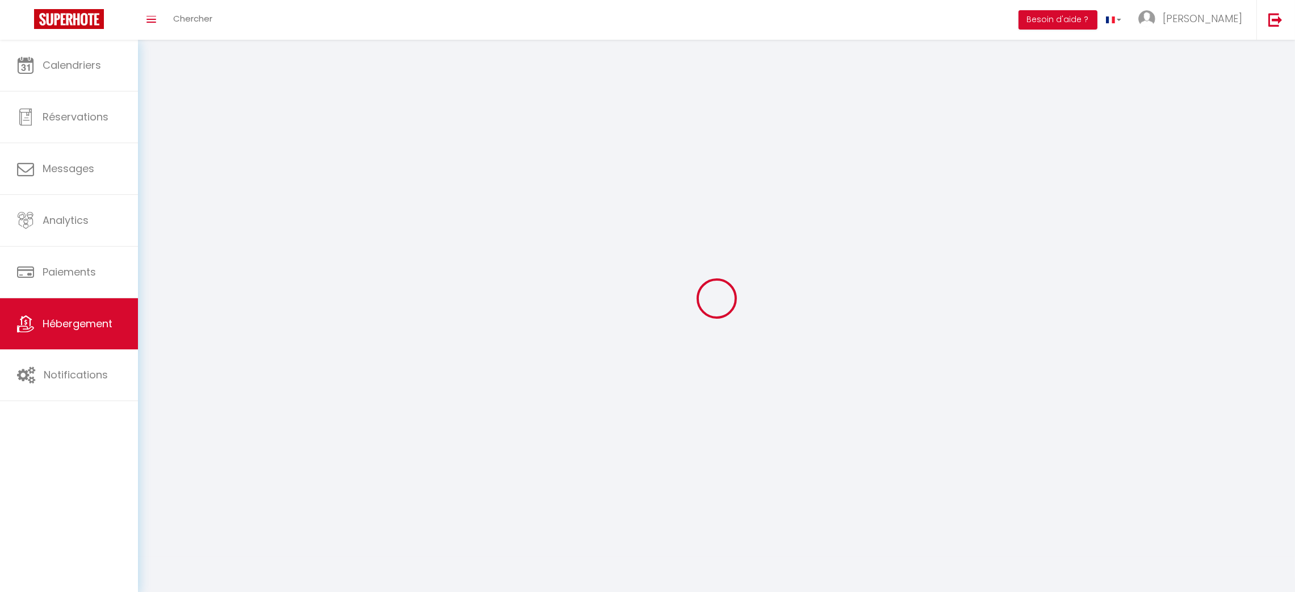
select select "1"
select select
select select "28"
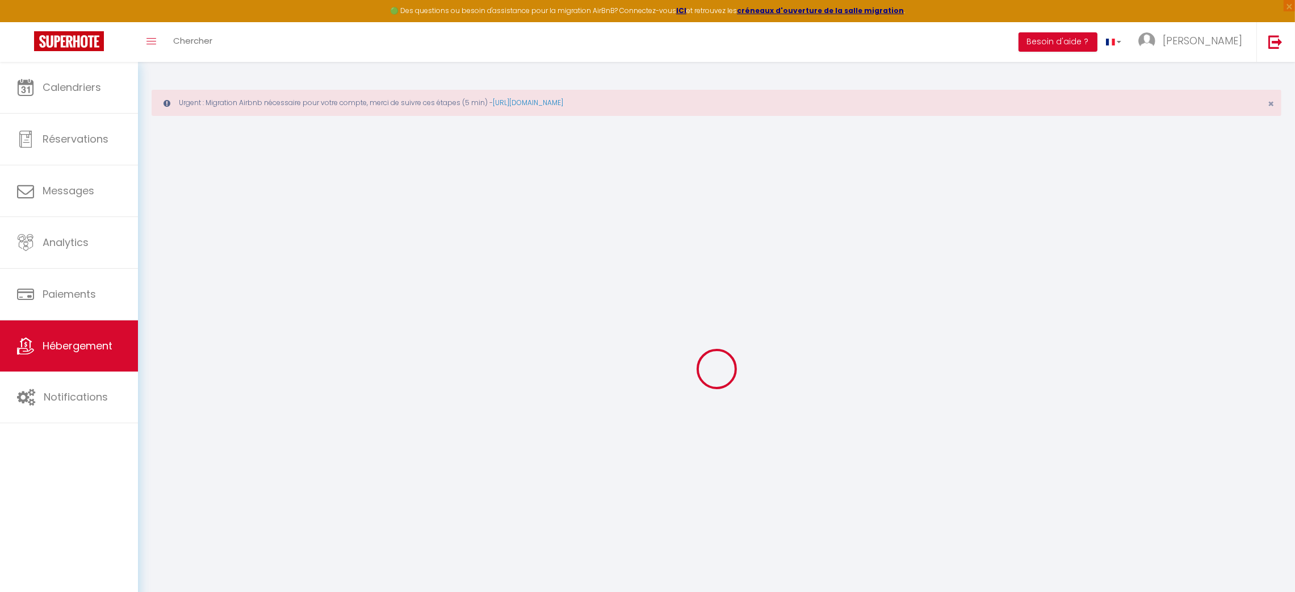
select select
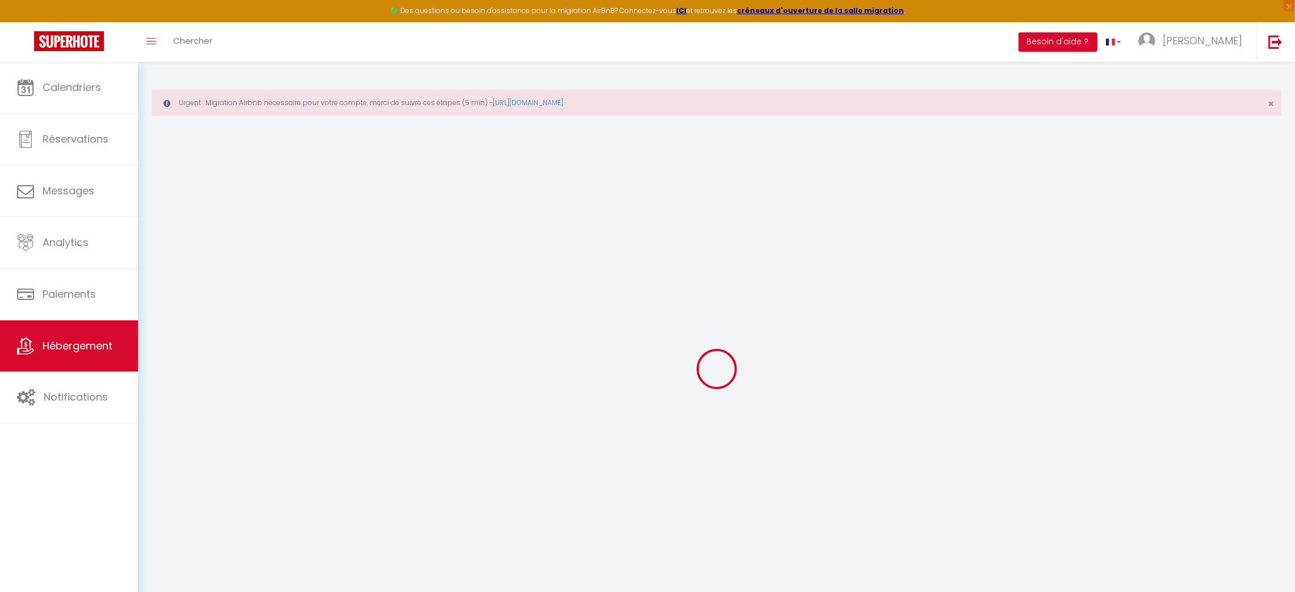
select select
checkbox input "false"
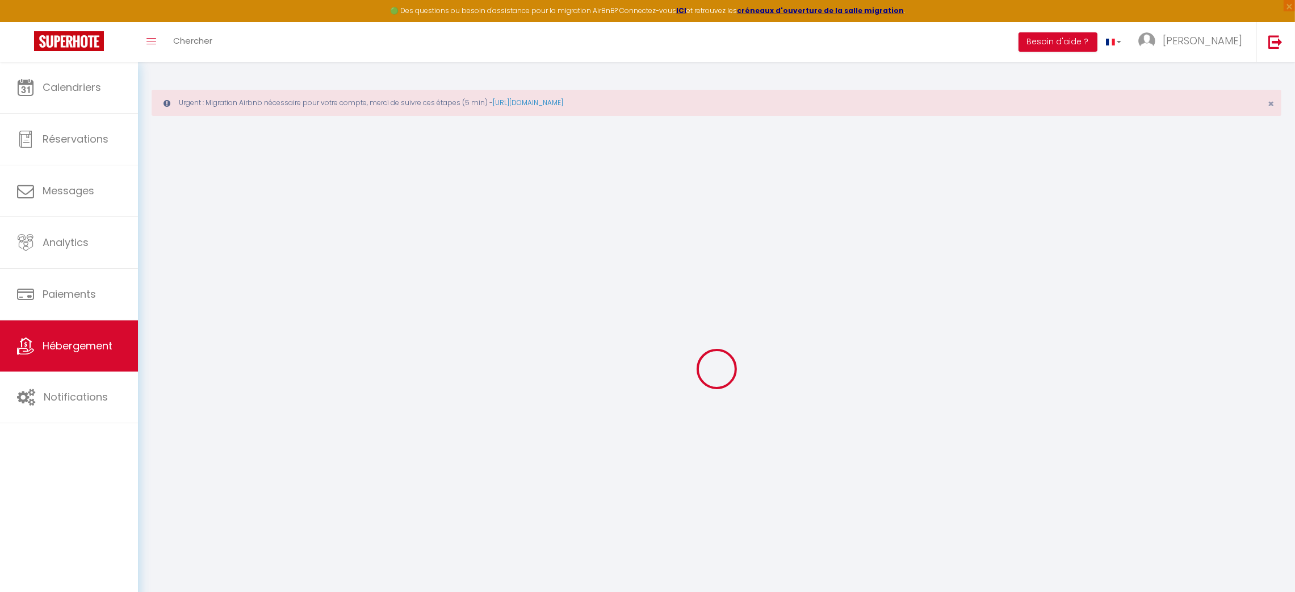
select select
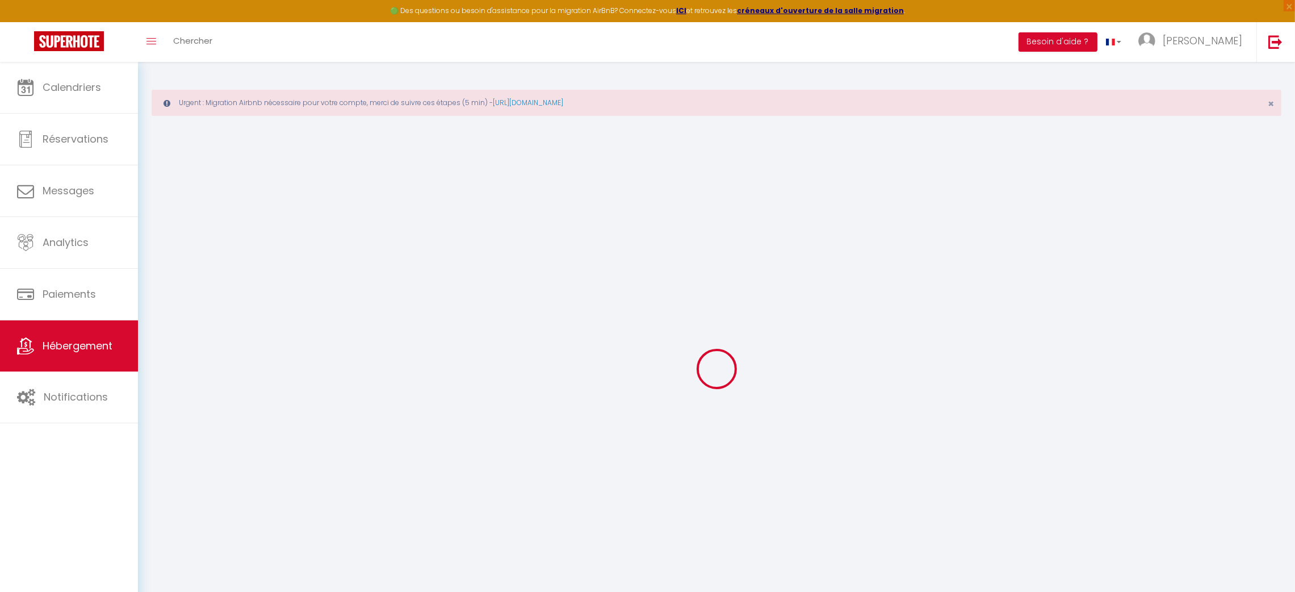
select select
checkbox input "false"
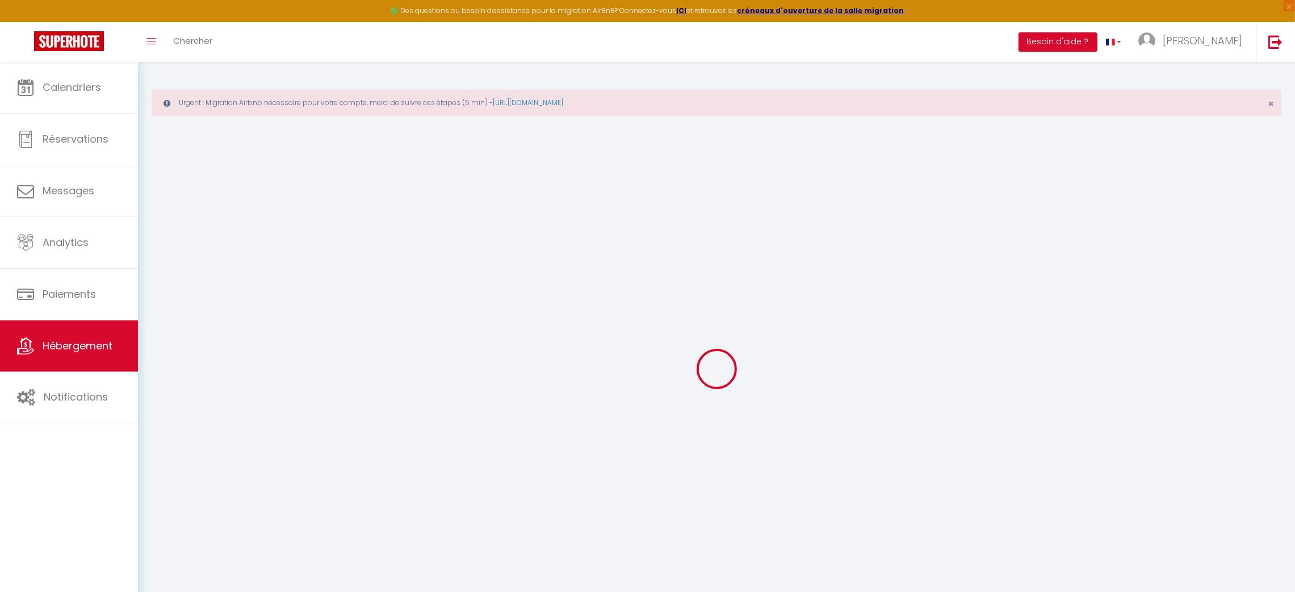
checkbox input "false"
select select
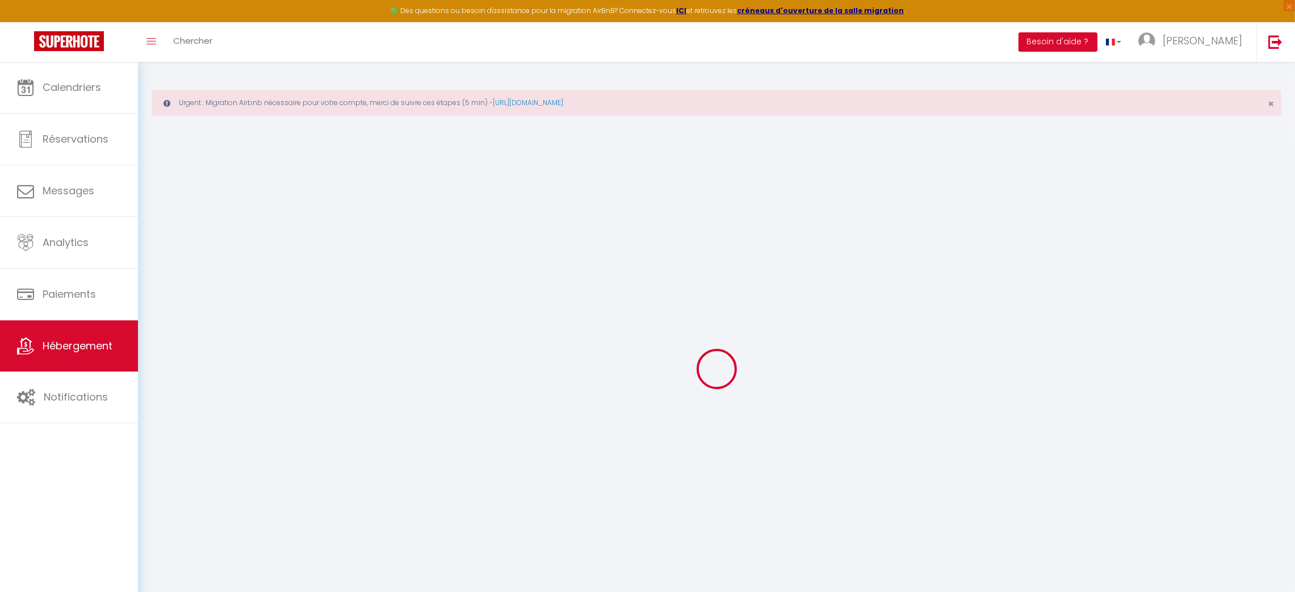
select select
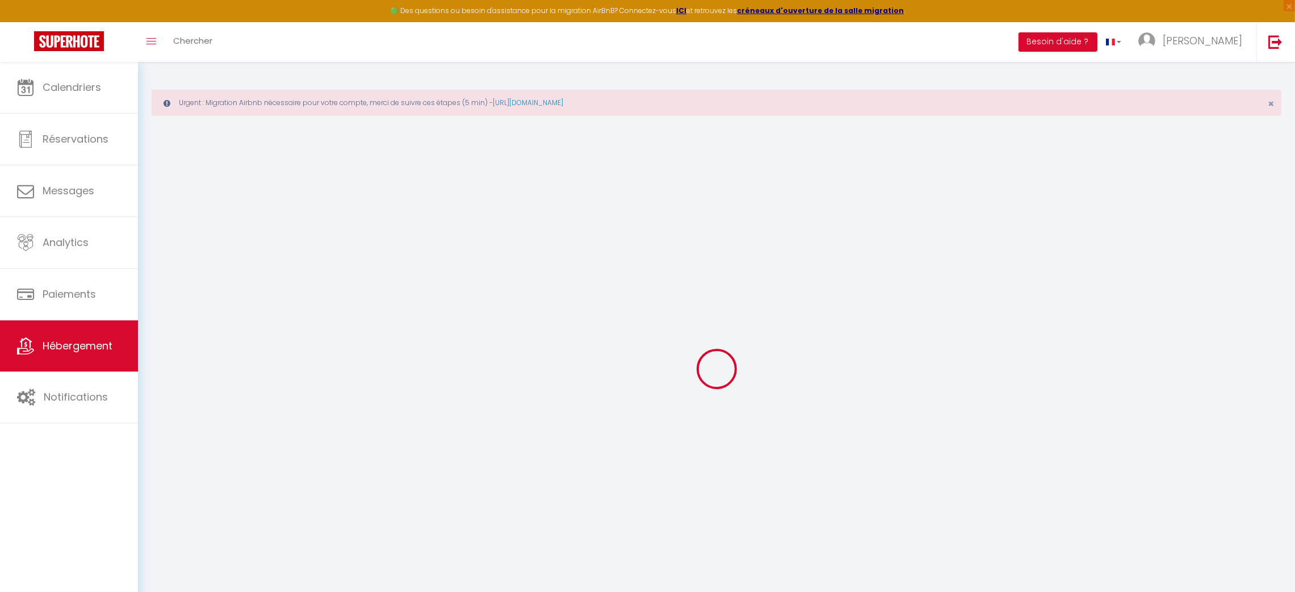
checkbox input "false"
select select
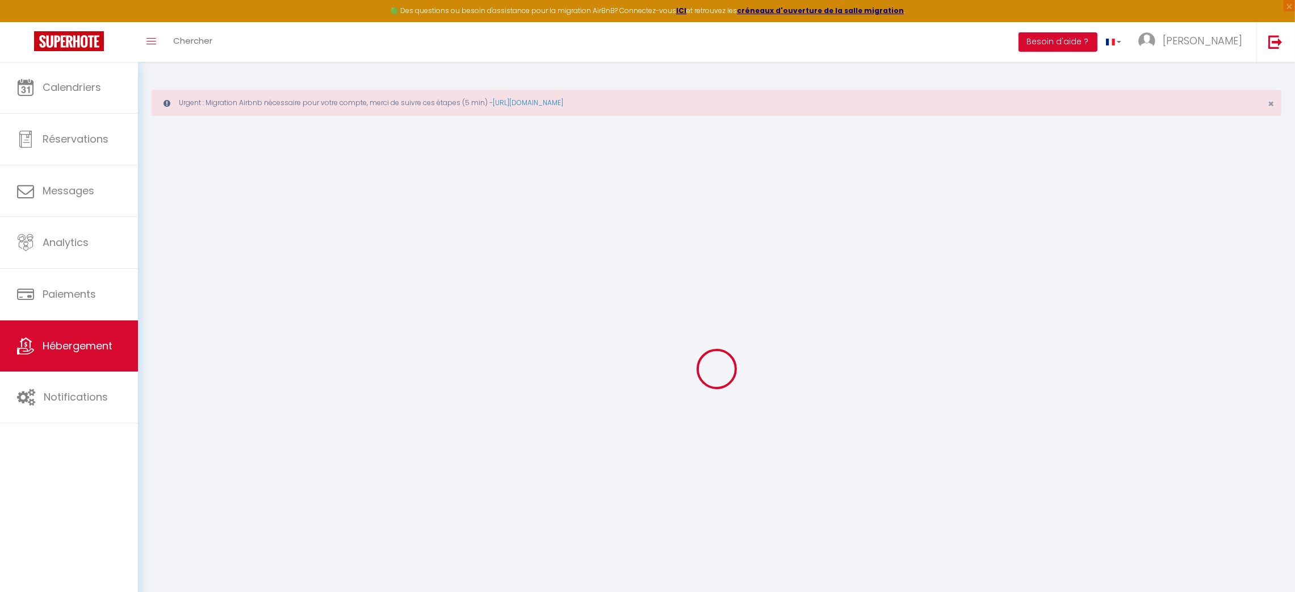
select select
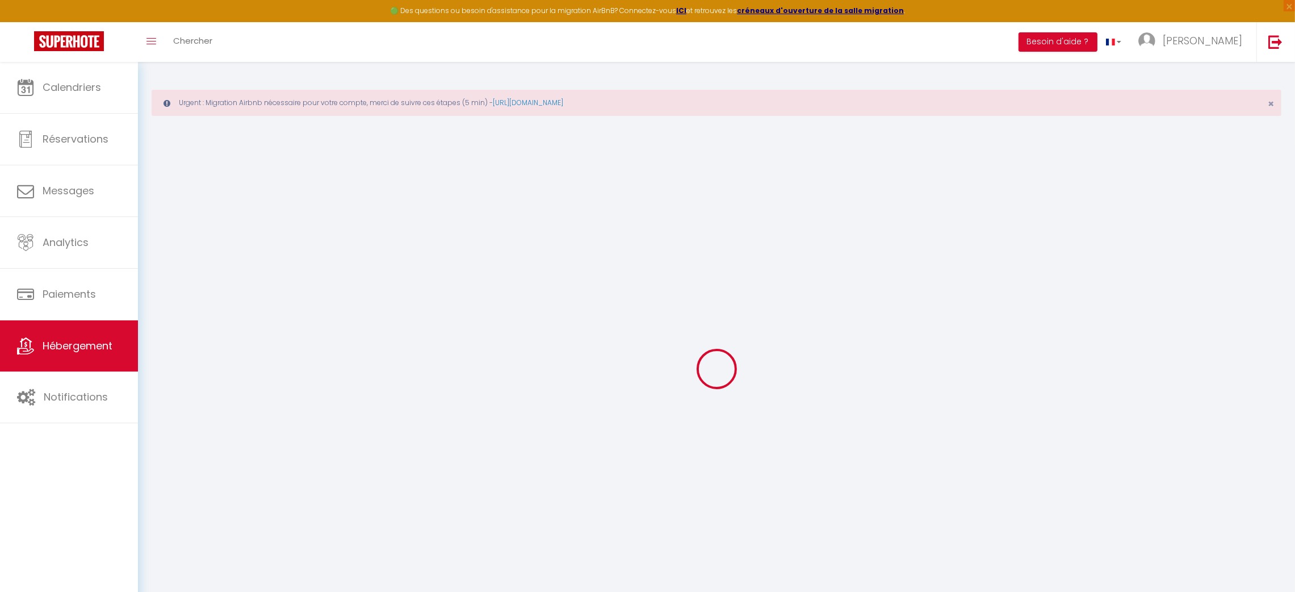
select select
checkbox input "false"
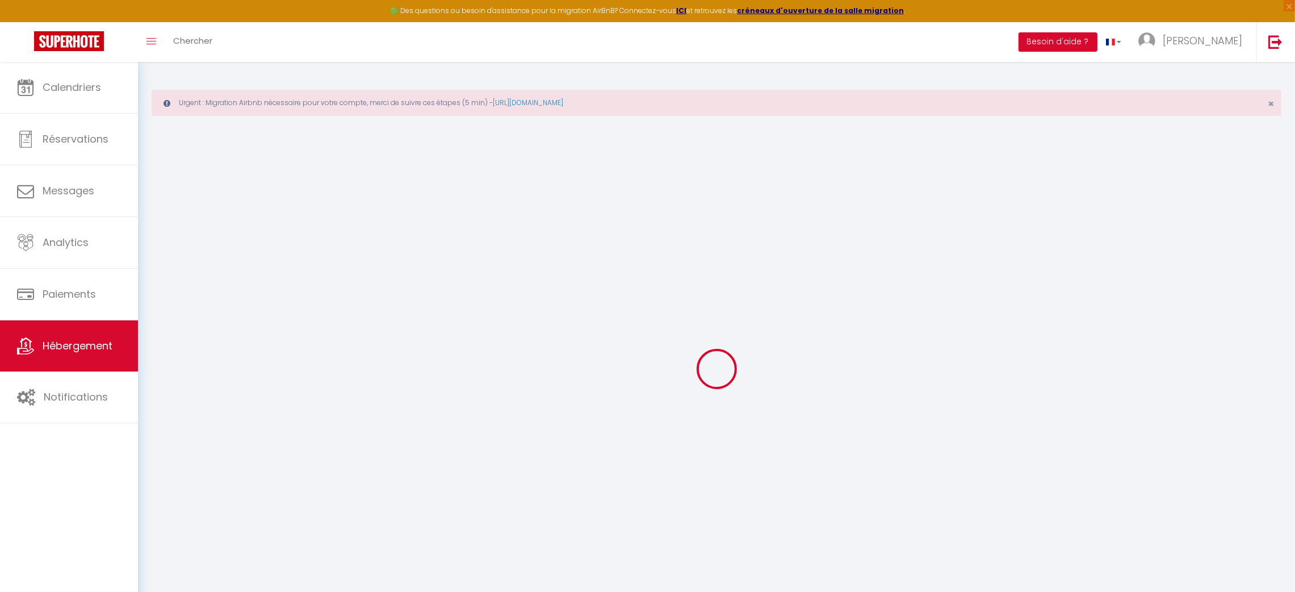
checkbox input "false"
select select
type input "Le Woody"
type input "A2C"
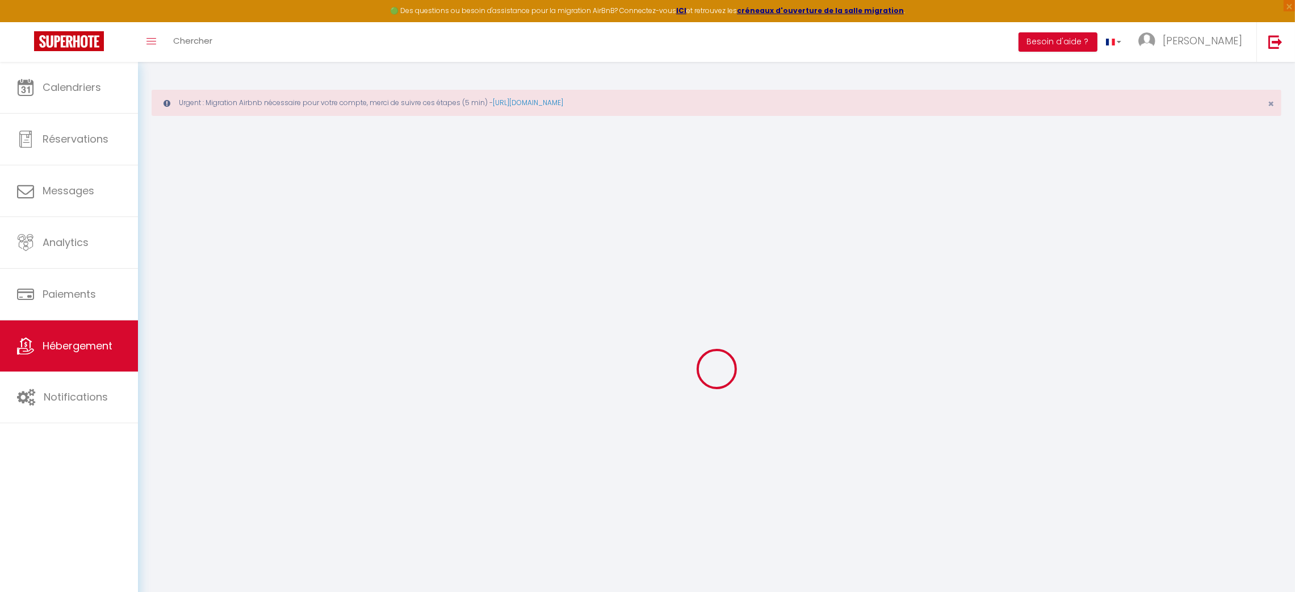
type input "IMMO"
type input "[STREET_ADDRESS]"
type input "62143"
type input "ANGRES"
type input "100"
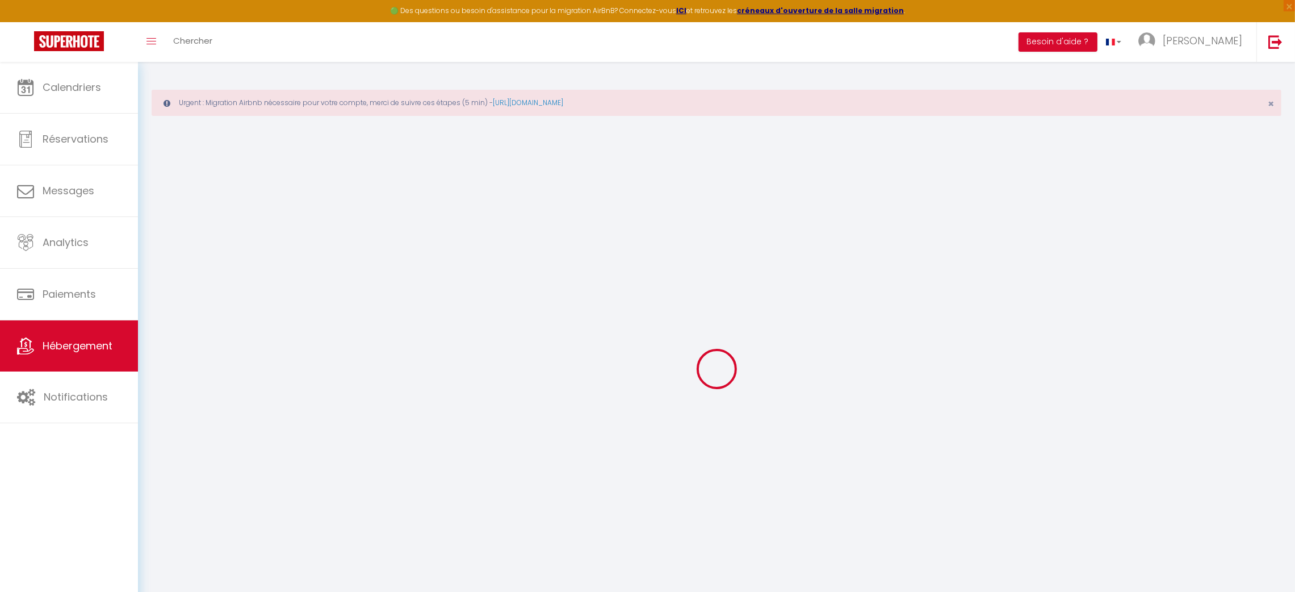
type input "20"
type input "400"
select select
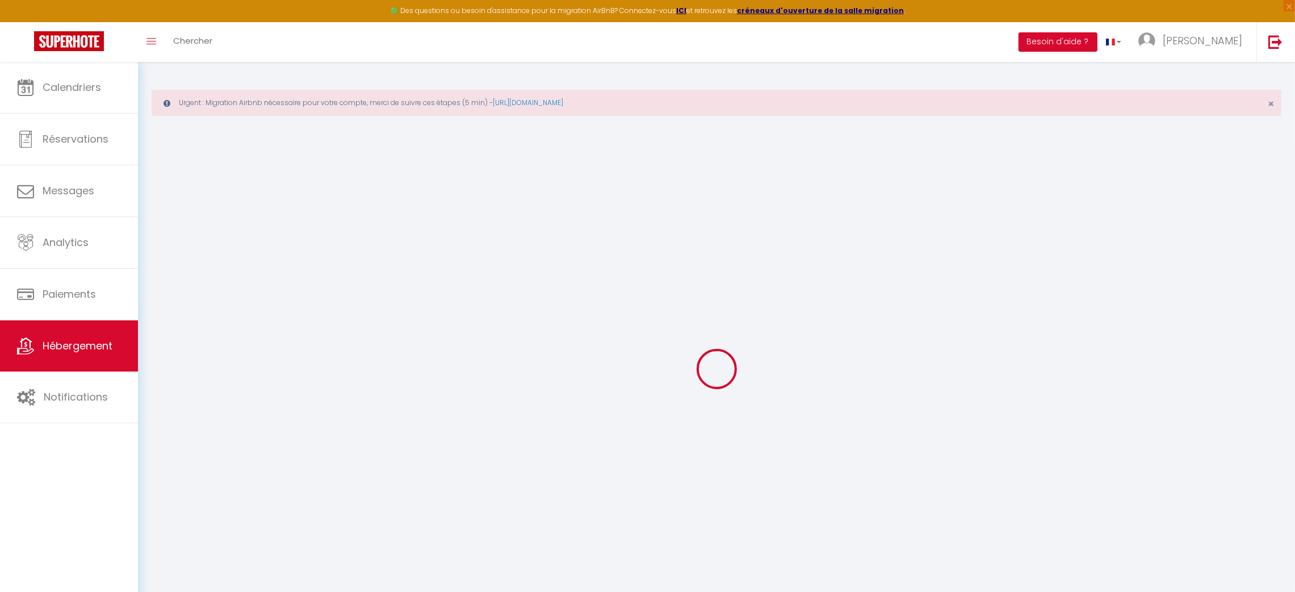
select select
type input "[STREET_ADDRESS]"
type input "62800"
type input "LIEVIN"
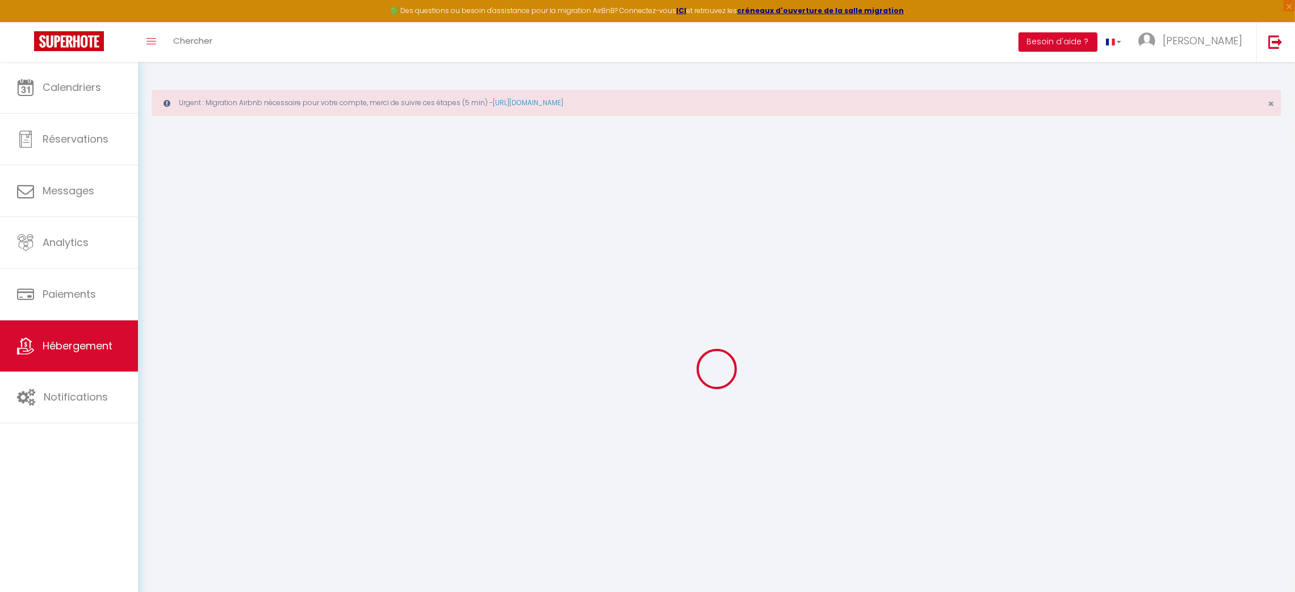
type input "[EMAIL_ADDRESS][DOMAIN_NAME]"
select select "8726"
checkbox input "false"
checkbox input "true"
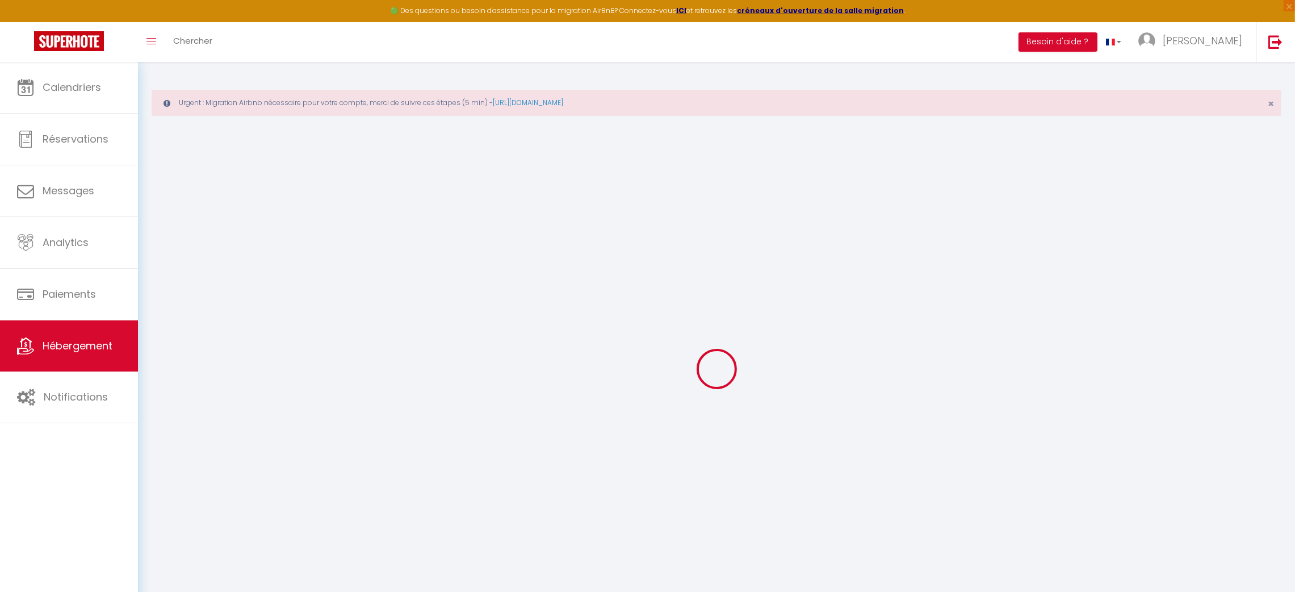
checkbox input "false"
type input "0"
select select
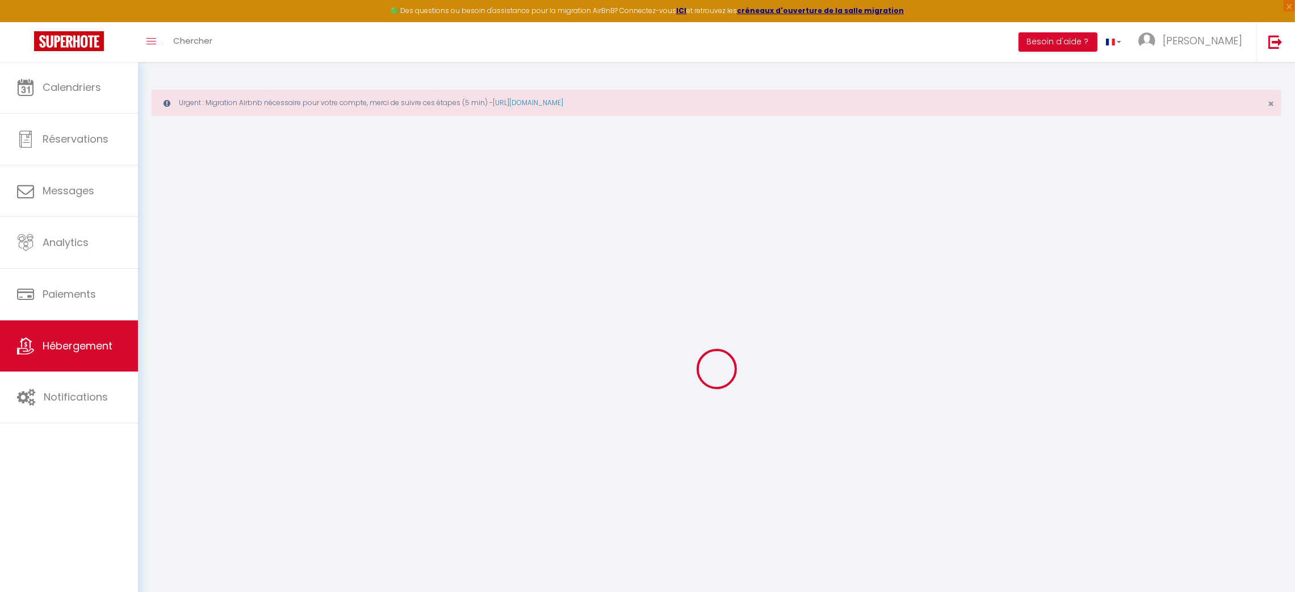
select select
checkbox input "false"
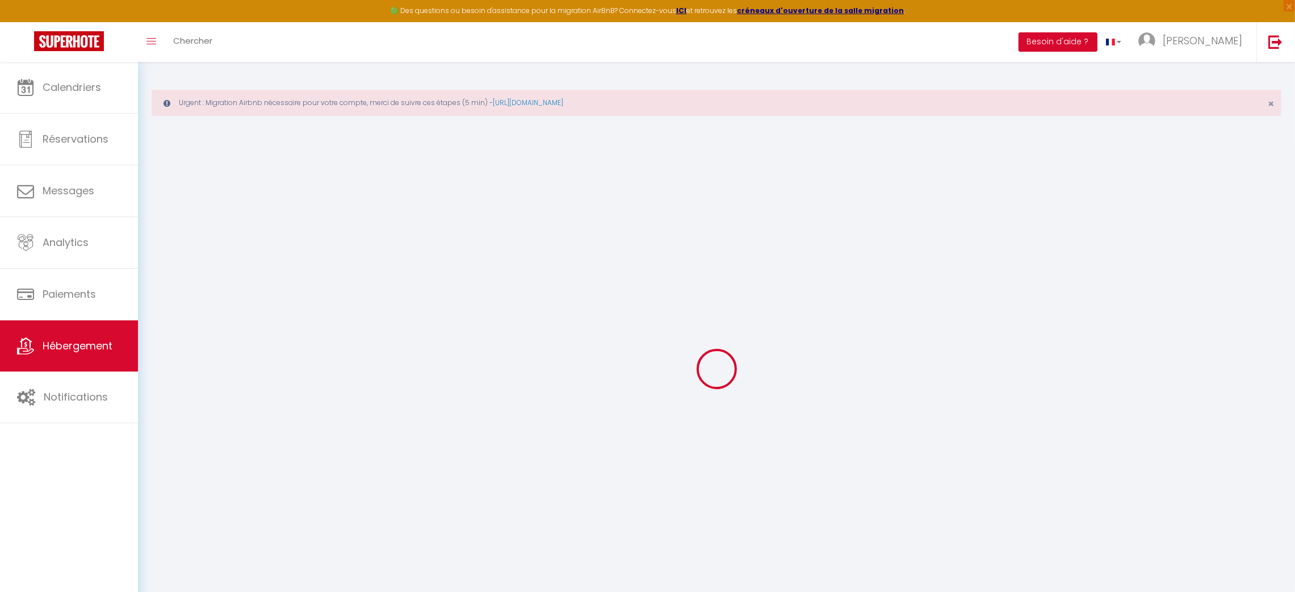
checkbox input "true"
checkbox input "false"
select select
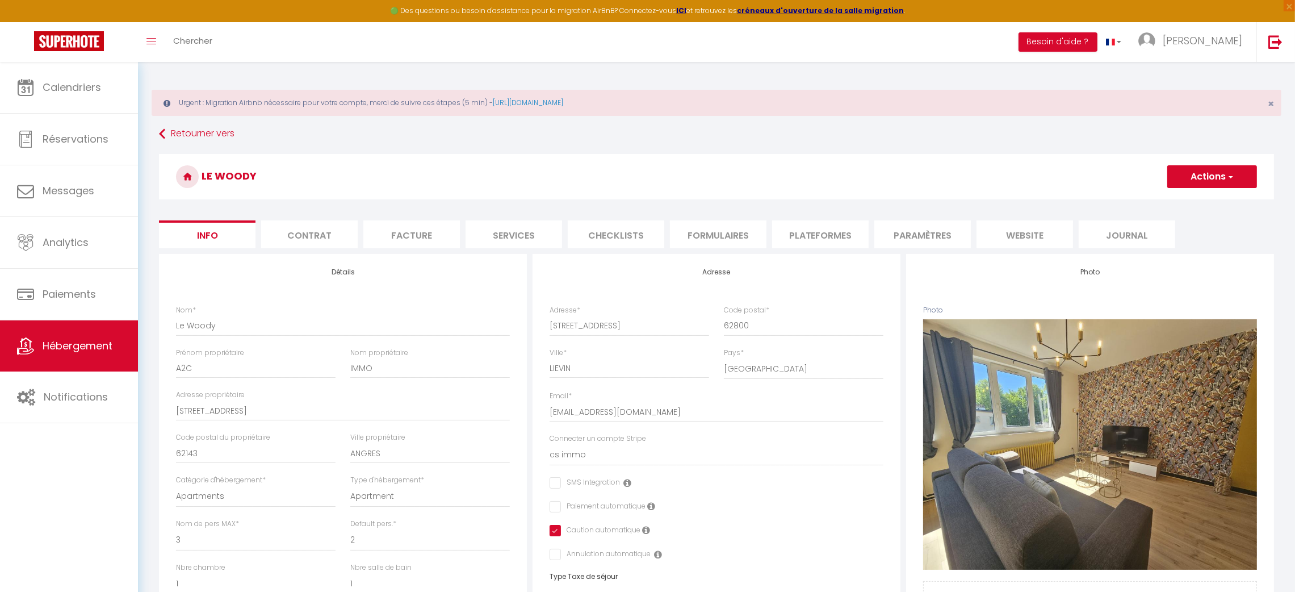
click at [785, 231] on li "Plateformes" at bounding box center [820, 234] width 97 height 28
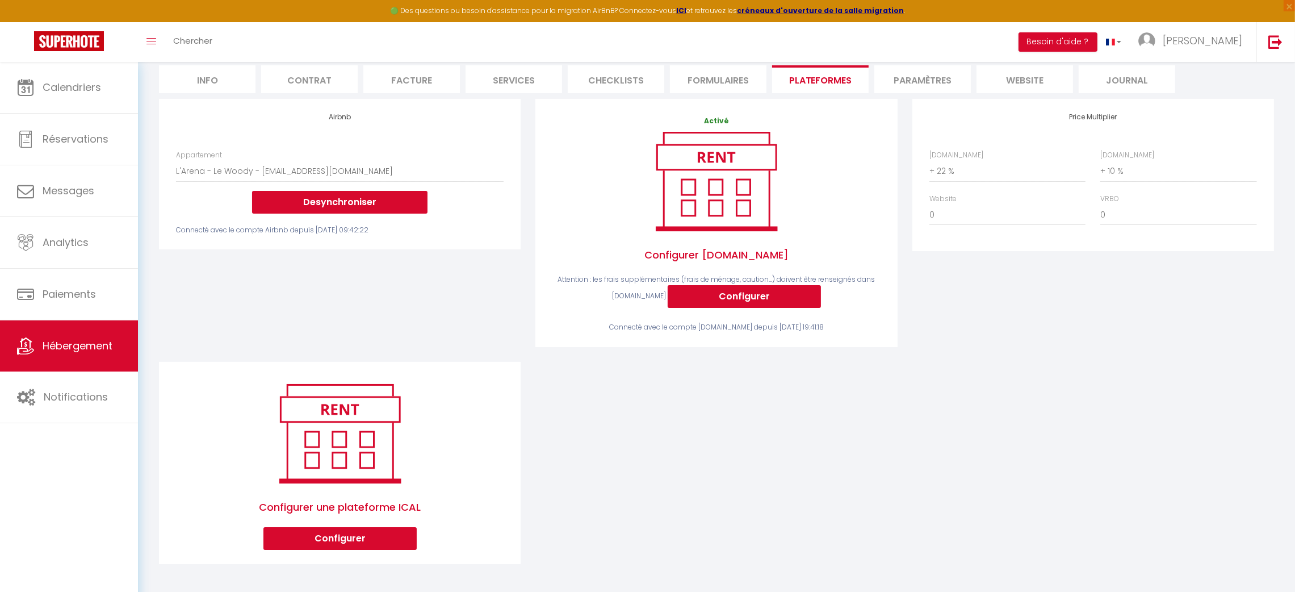
scroll to position [154, 0]
click at [1276, 44] on img at bounding box center [1276, 42] width 14 height 14
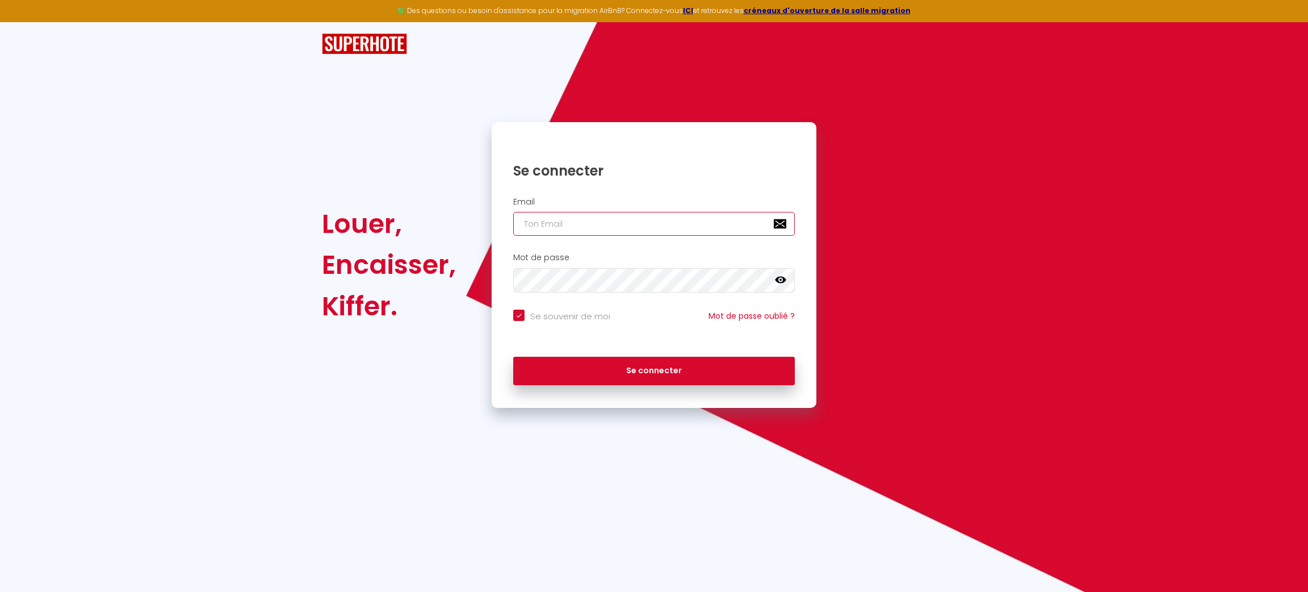
click at [618, 231] on input "email" at bounding box center [654, 224] width 282 height 24
click at [626, 221] on input "[PERSON_NAME][EMAIL_ADDRESS][DOMAIN_NAME]" at bounding box center [654, 224] width 282 height 24
click at [626, 221] on input "[EMAIL_ADDRESS][DOMAIN_NAME]" at bounding box center [654, 224] width 282 height 24
click at [513, 357] on button "Se connecter" at bounding box center [654, 371] width 282 height 28
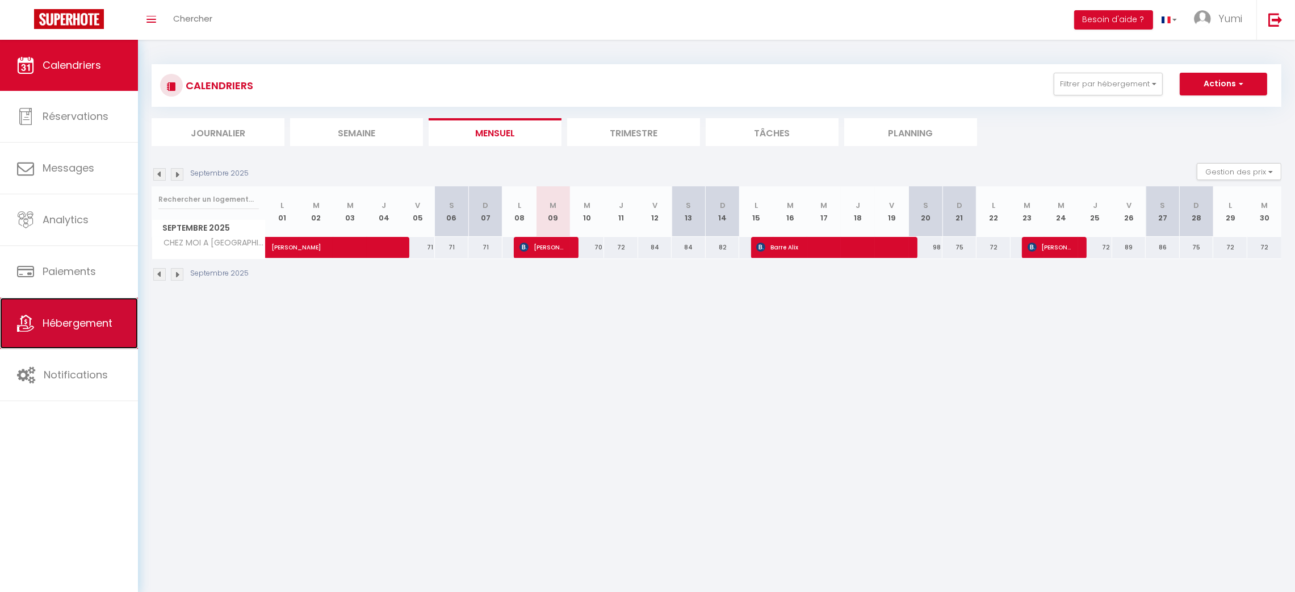
click at [84, 323] on span "Hébergement" at bounding box center [78, 323] width 70 height 14
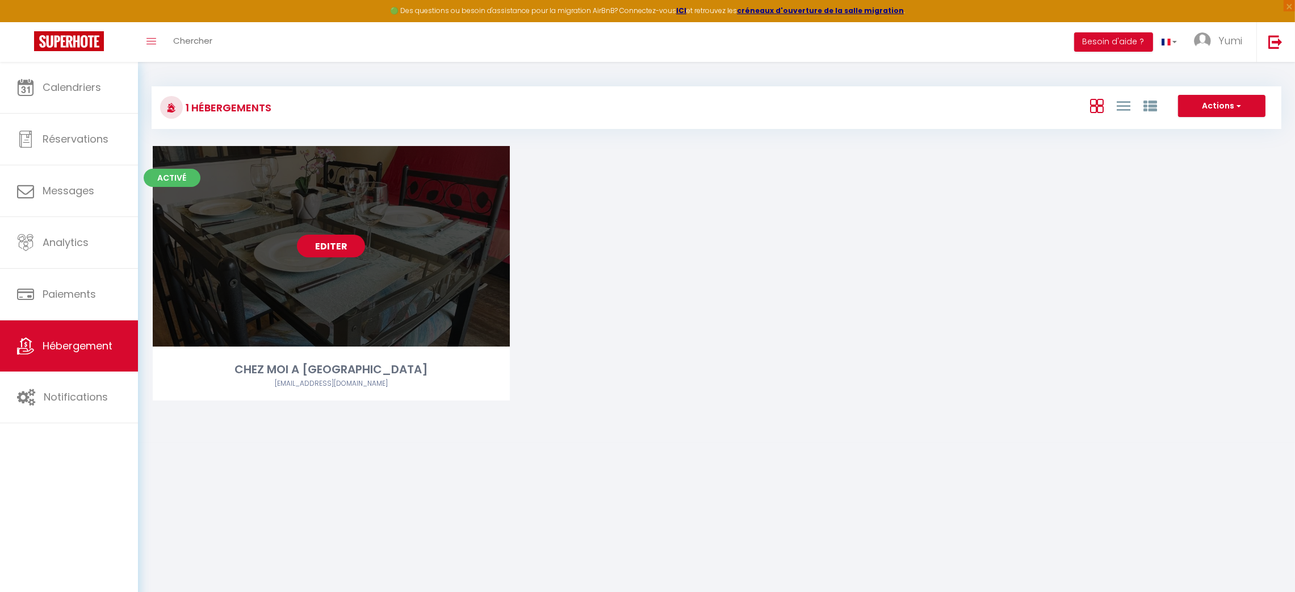
click at [300, 245] on link "Editer" at bounding box center [331, 246] width 68 height 23
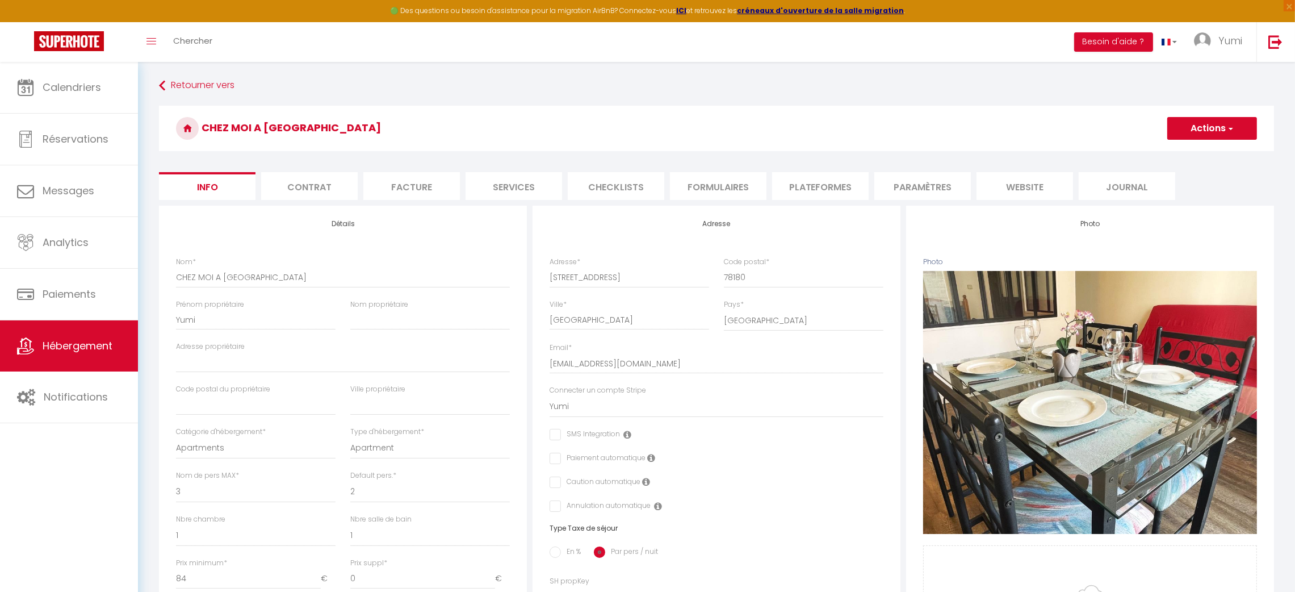
click at [802, 207] on div "Adresse Adresse * [STREET_ADDRESS] [GEOGRAPHIC_DATA] [GEOGRAPHIC_DATA] [GEOGRAP…" at bounding box center [717, 485] width 368 height 558
click at [810, 192] on li "Plateformes" at bounding box center [820, 186] width 97 height 28
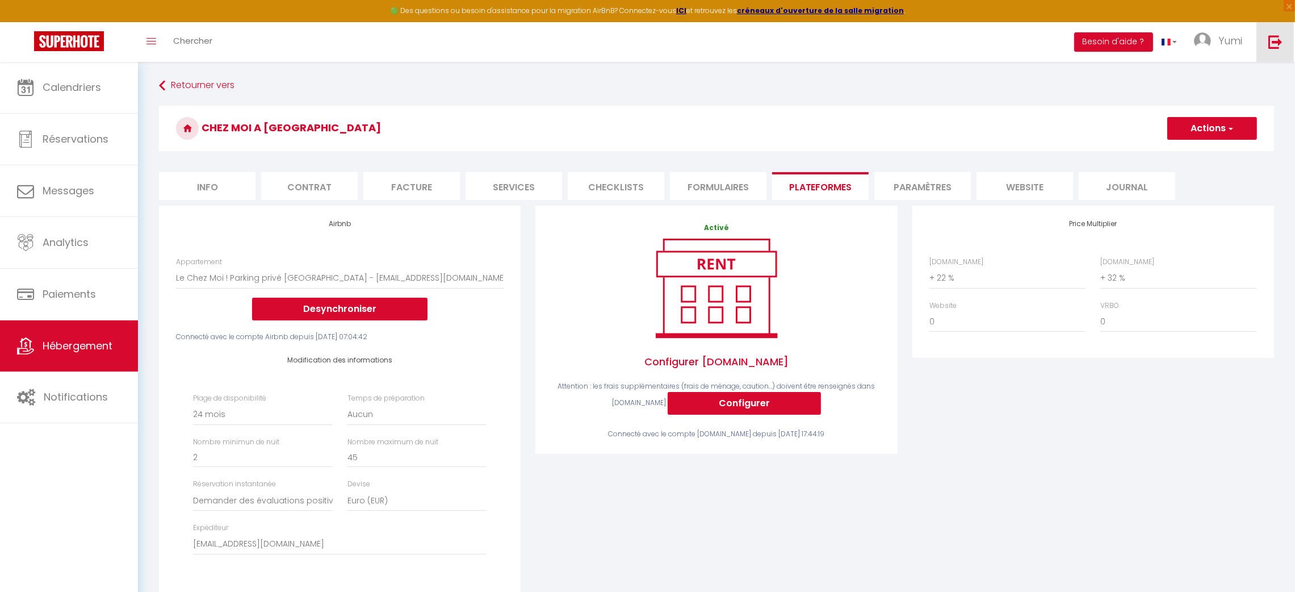
click at [1266, 36] on link at bounding box center [1275, 42] width 37 height 40
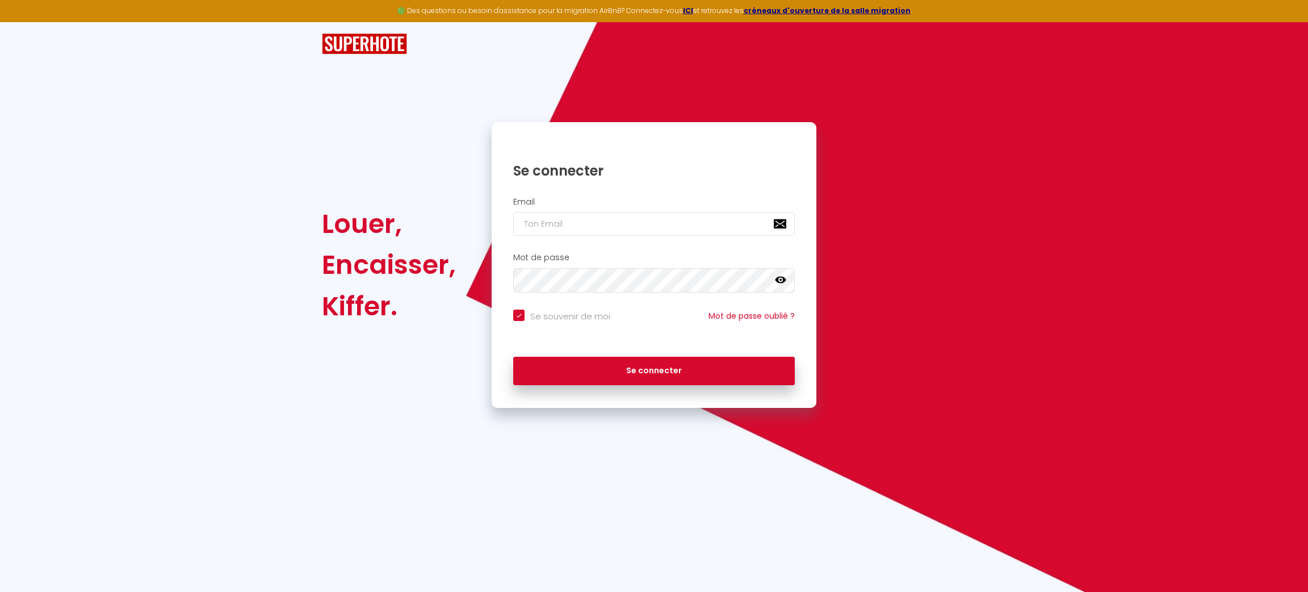
click at [168, 234] on div "Louer, Encaisser, Kiffer. Se connecter Email Mot de passe false Se souvenir de …" at bounding box center [654, 215] width 1308 height 386
click at [591, 235] on input "email" at bounding box center [654, 224] width 282 height 24
click at [693, 227] on input "[PERSON_NAME][EMAIL_ADDRESS][DOMAIN_NAME]" at bounding box center [654, 224] width 282 height 24
click at [693, 227] on input "[EMAIL_ADDRESS][DOMAIN_NAME]" at bounding box center [654, 224] width 282 height 24
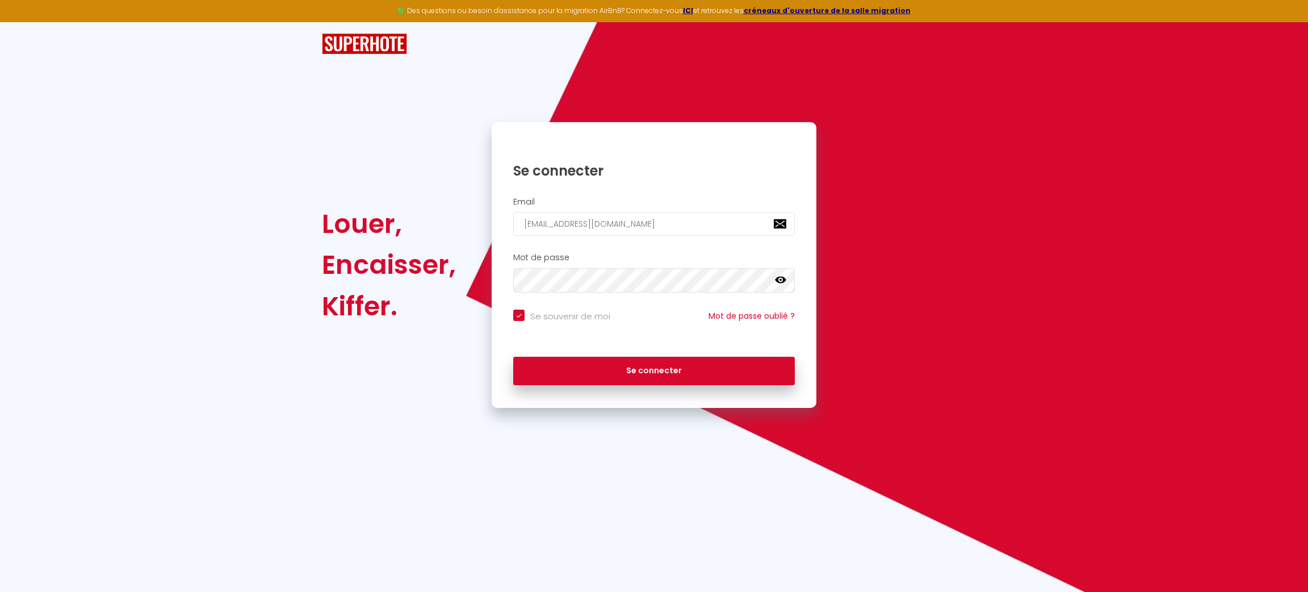
click at [513, 357] on button "Se connecter" at bounding box center [654, 371] width 282 height 28
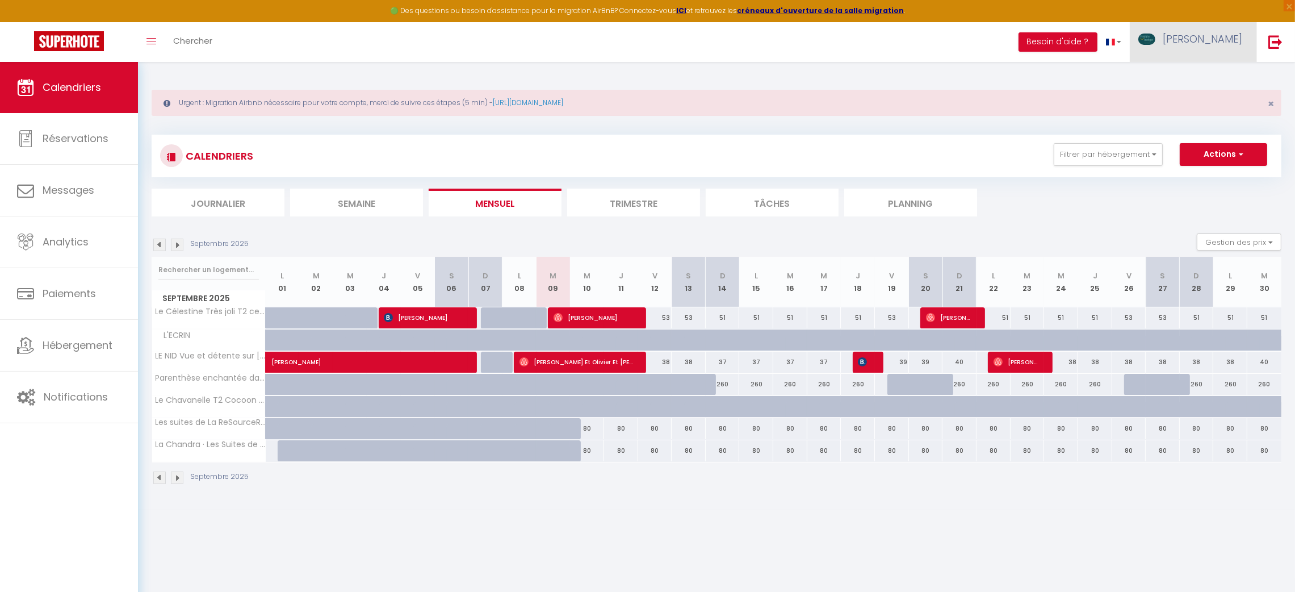
click at [1208, 35] on span "[PERSON_NAME]" at bounding box center [1202, 39] width 79 height 14
click at [1218, 77] on link "Paramètres" at bounding box center [1211, 78] width 84 height 19
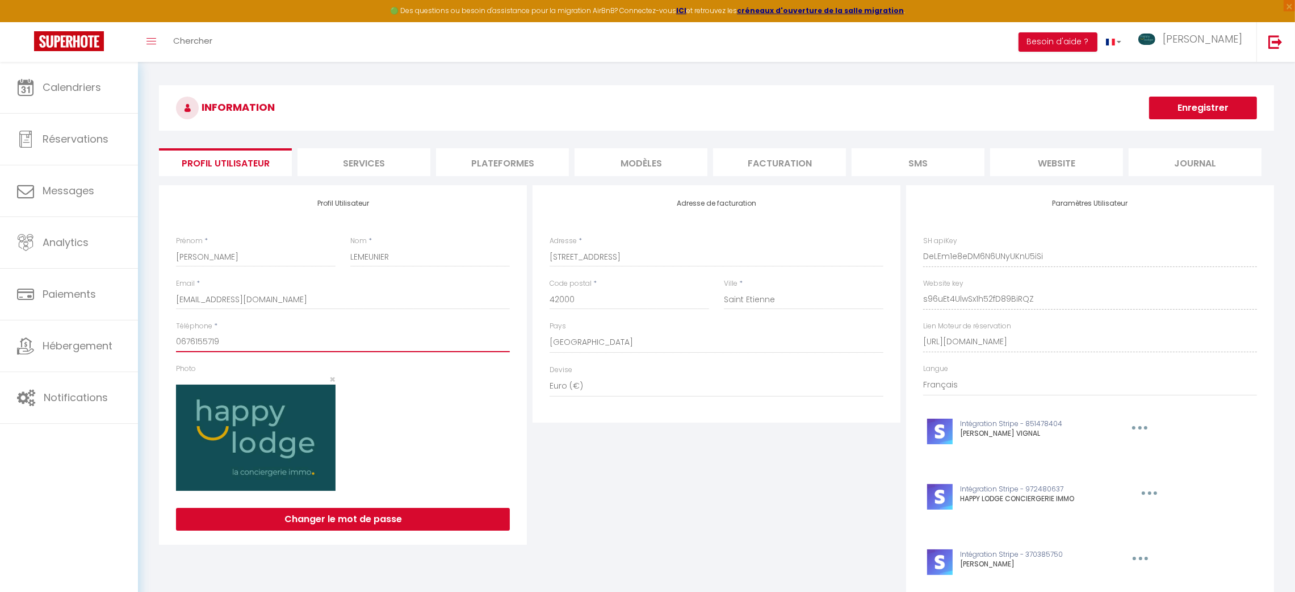
click at [270, 342] on input "0676155719" at bounding box center [343, 342] width 334 height 20
